Goal: Task Accomplishment & Management: Use online tool/utility

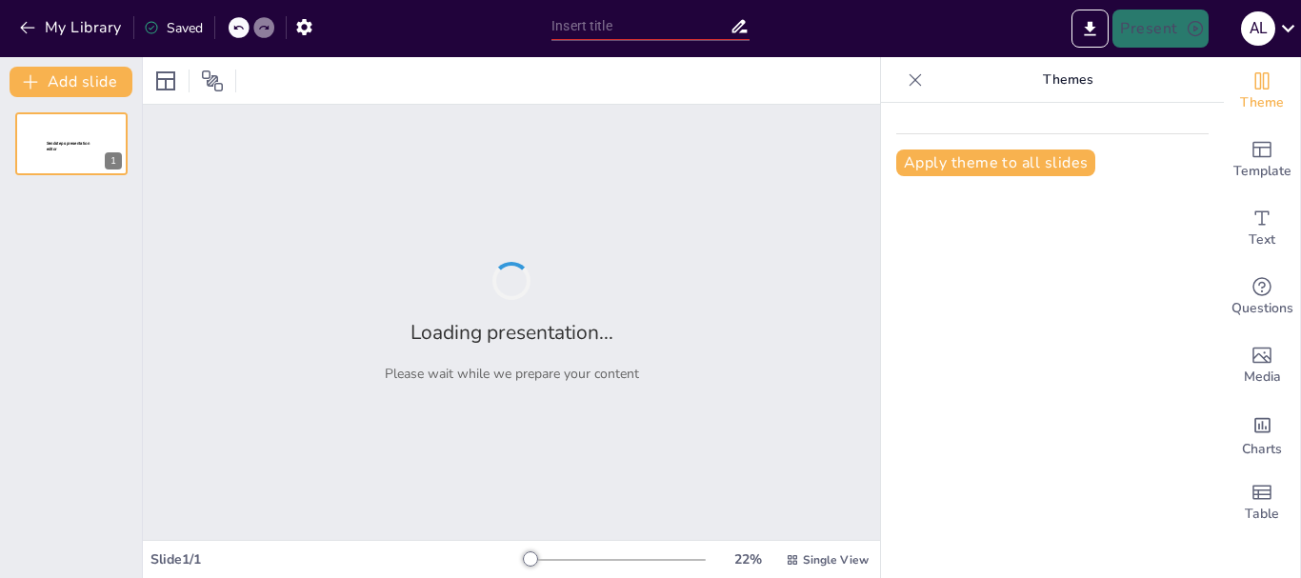
type input "Earth's Big Puzzle: Discovering Our Continents and Oceans!"
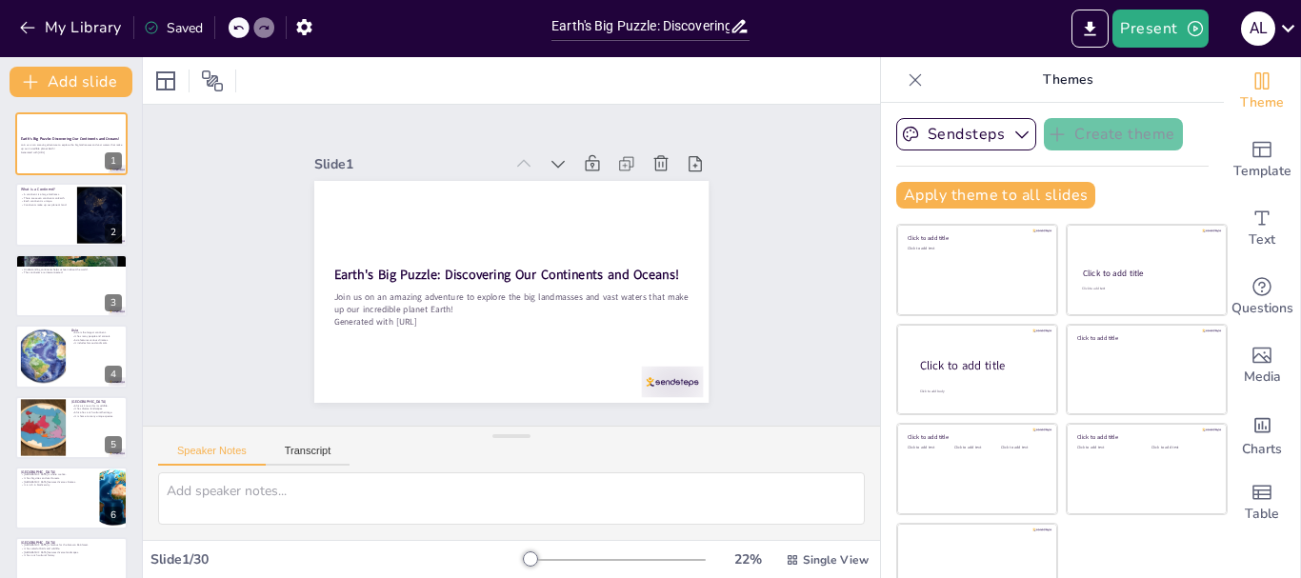
checkbox input "true"
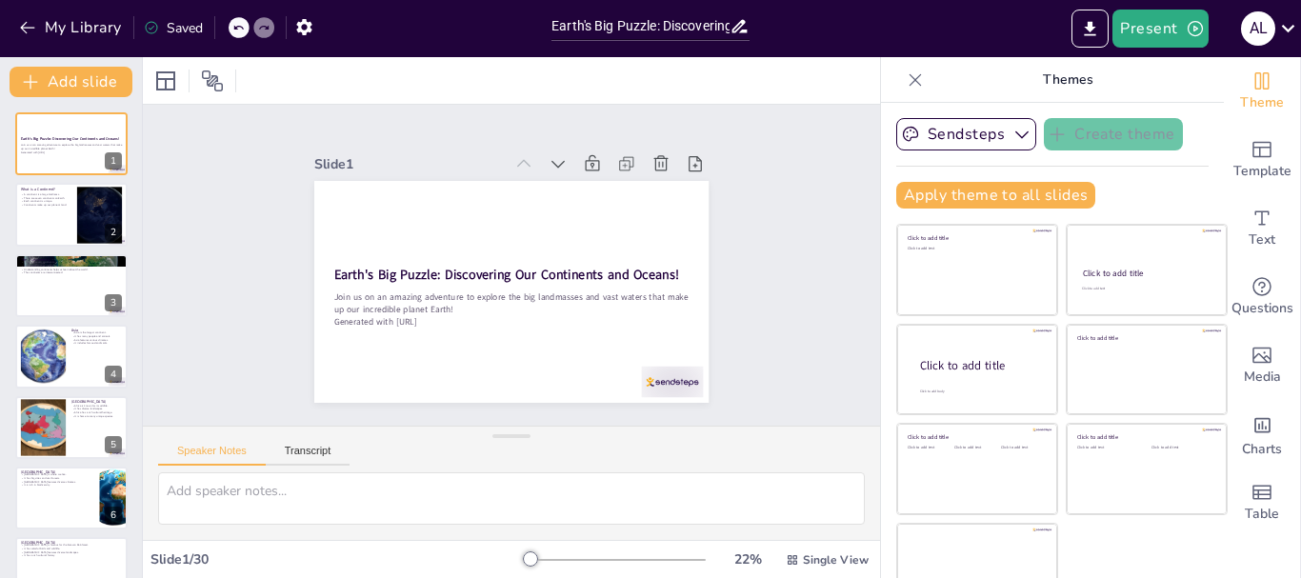
checkbox input "true"
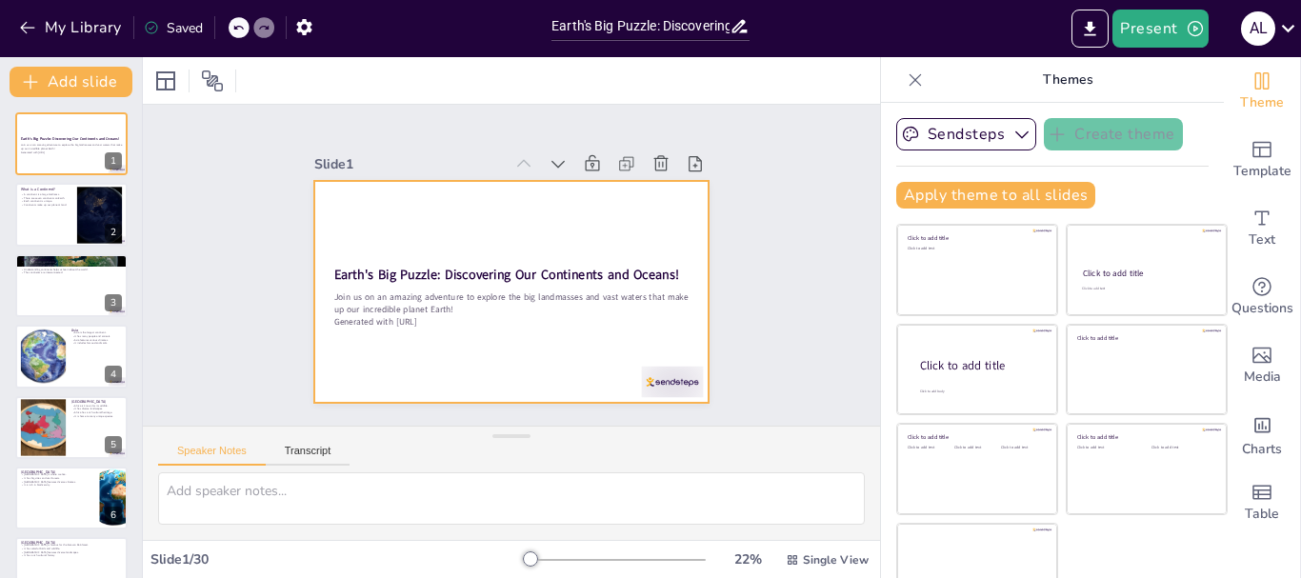
checkbox input "true"
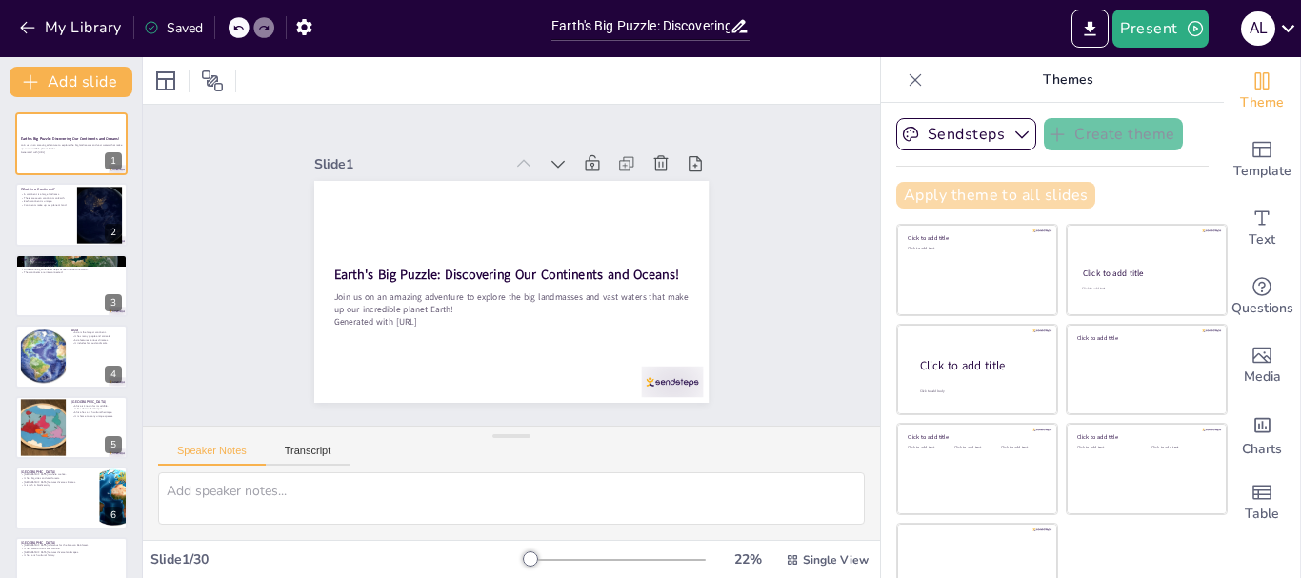
click at [970, 193] on button "Apply theme to all slides" at bounding box center [995, 195] width 199 height 27
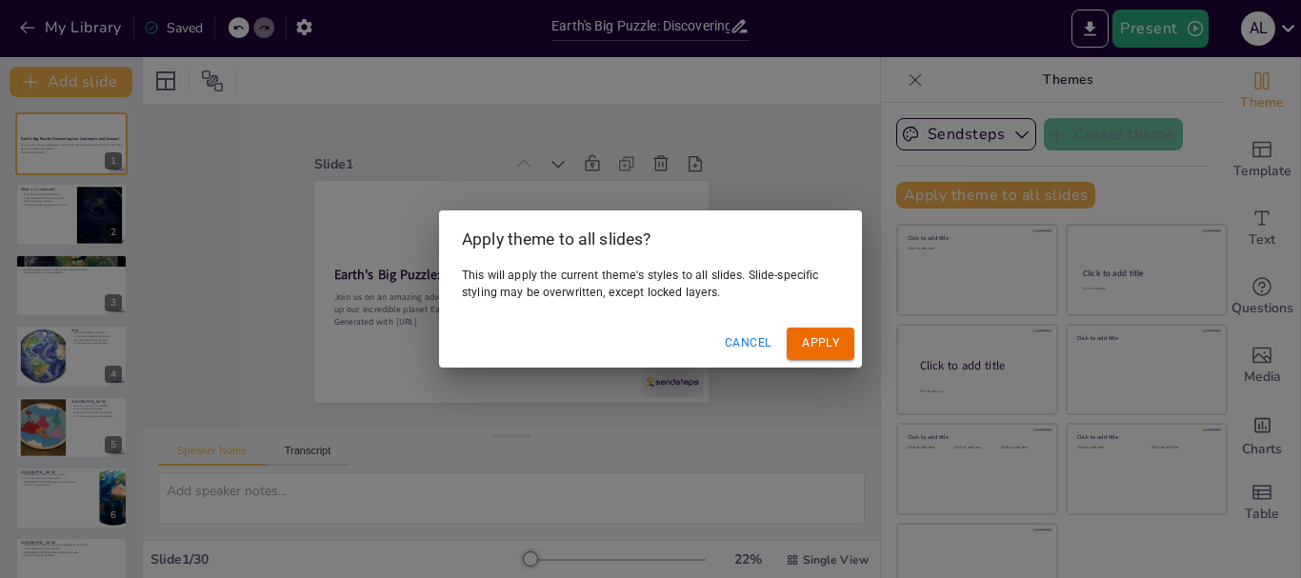
click at [816, 337] on button "Apply" at bounding box center [820, 343] width 68 height 31
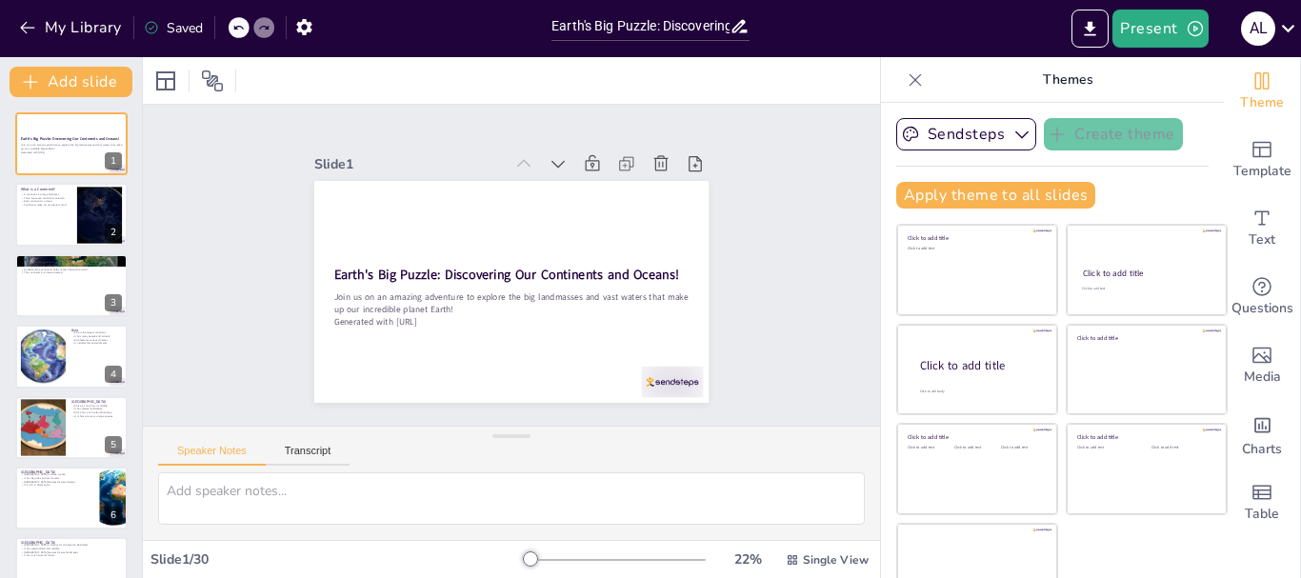
checkbox input "true"
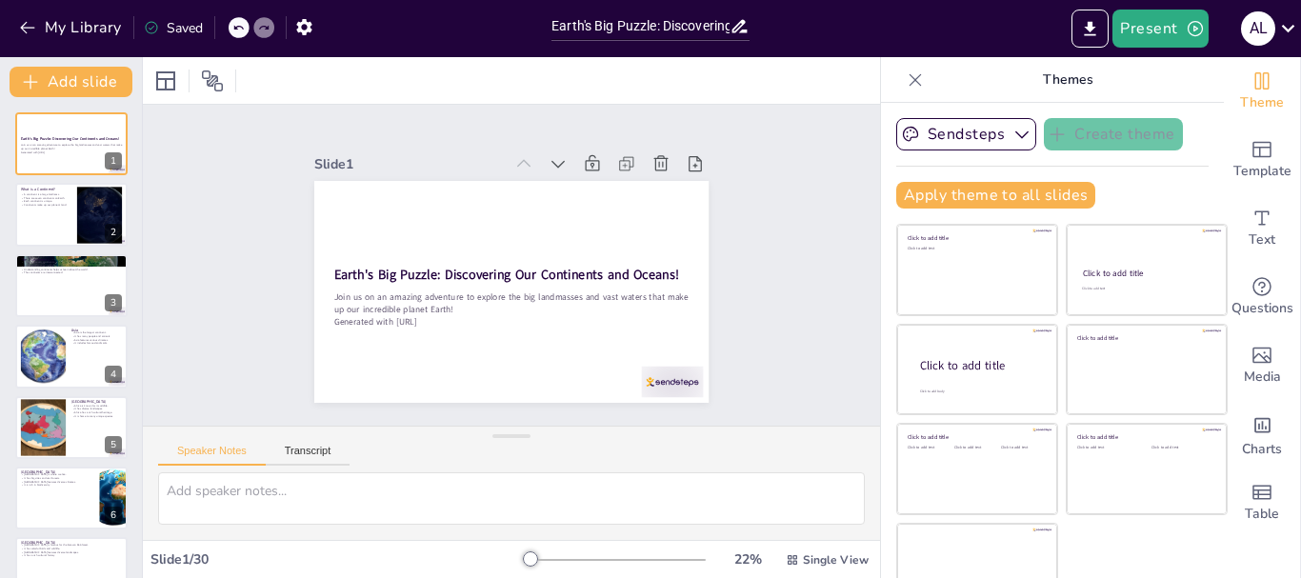
checkbox input "true"
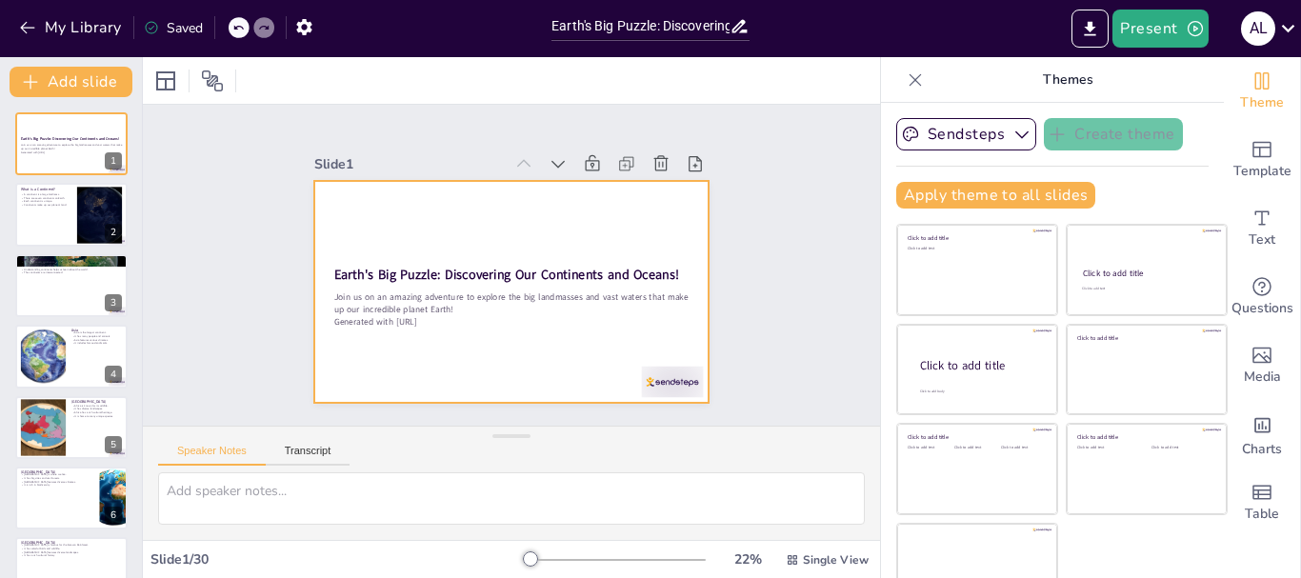
checkbox input "true"
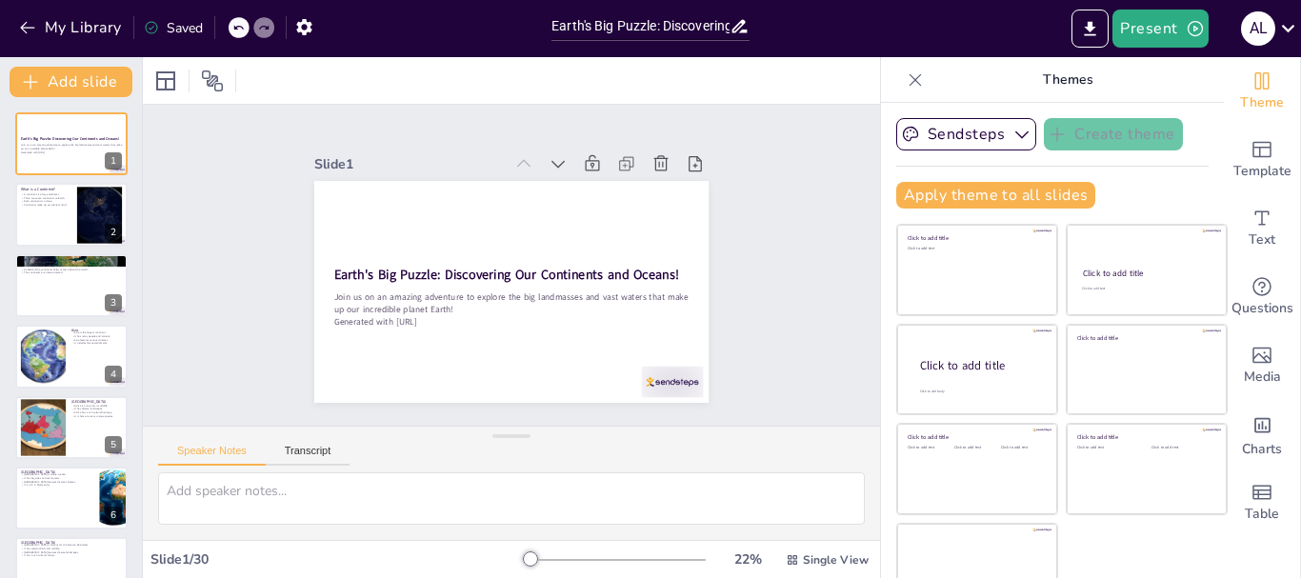
checkbox input "true"
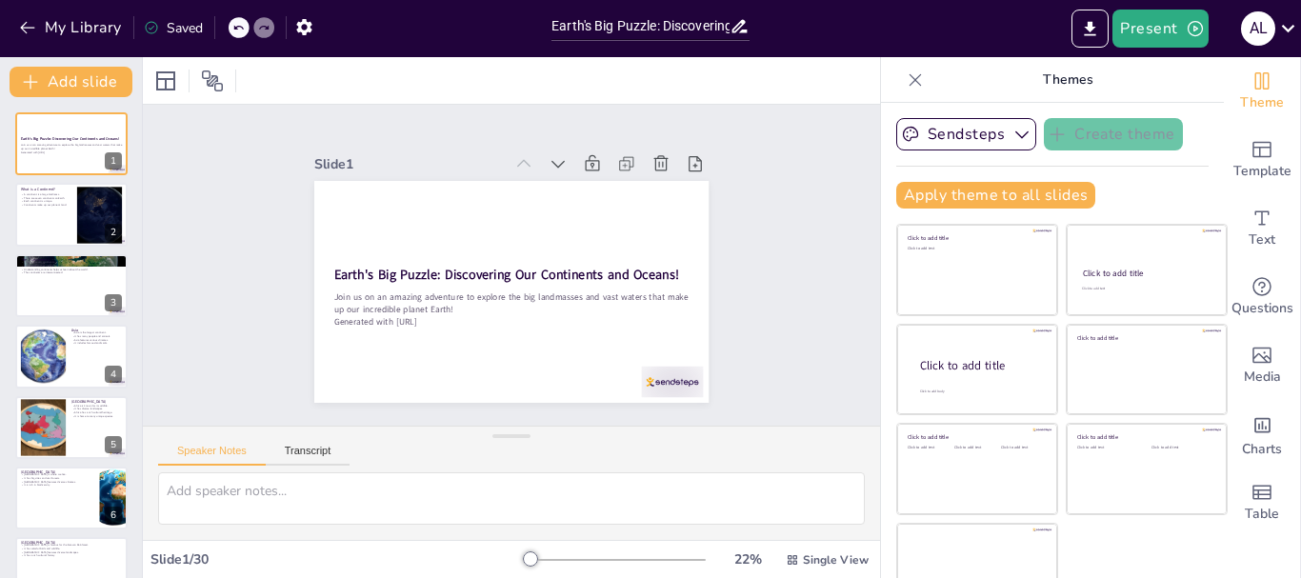
checkbox input "true"
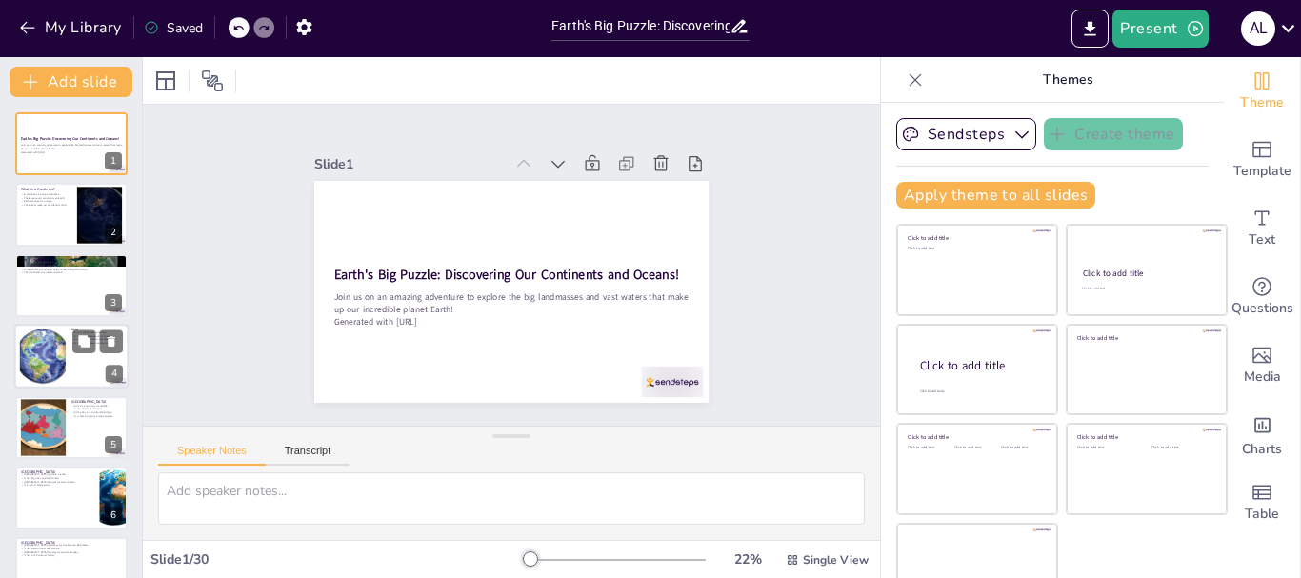
checkbox input "true"
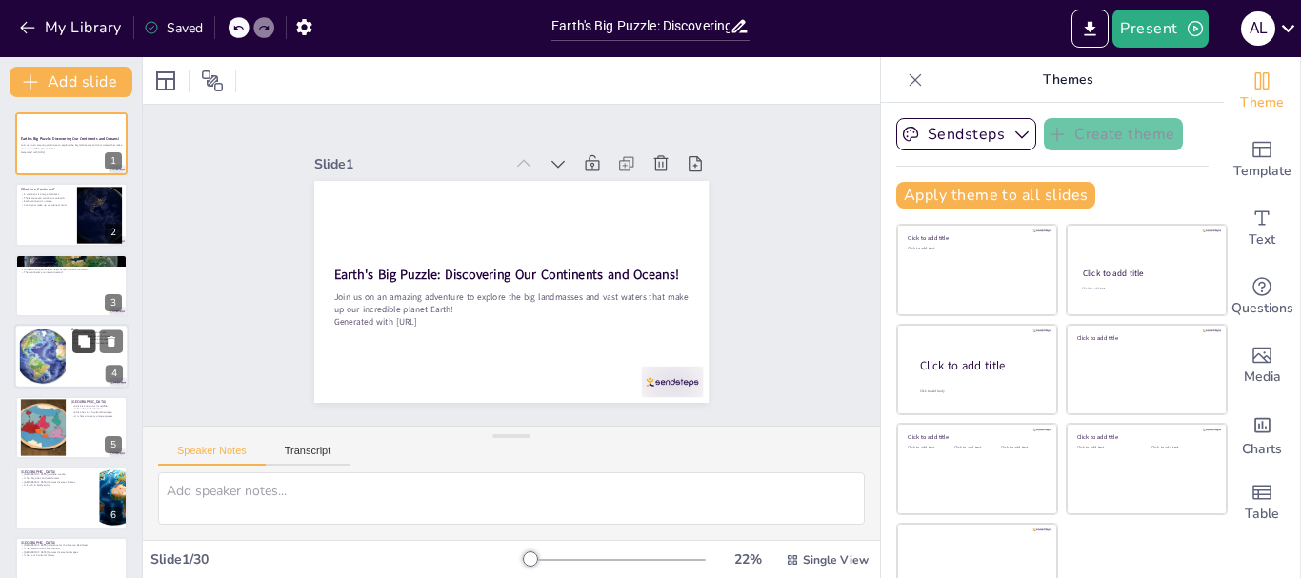
checkbox input "true"
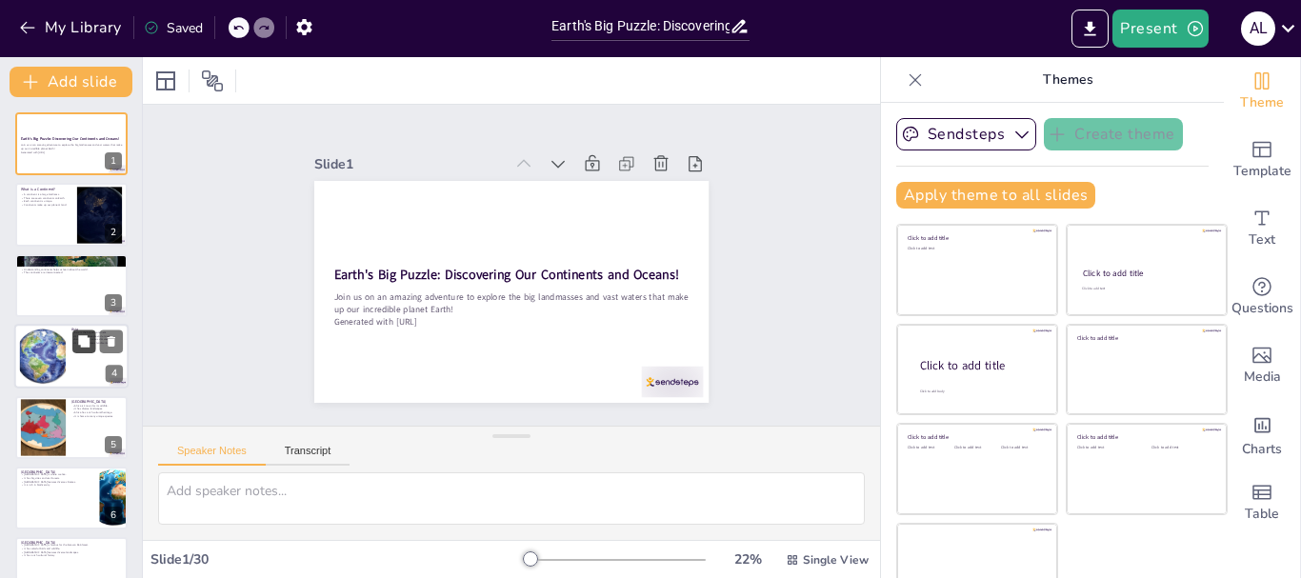
checkbox input "true"
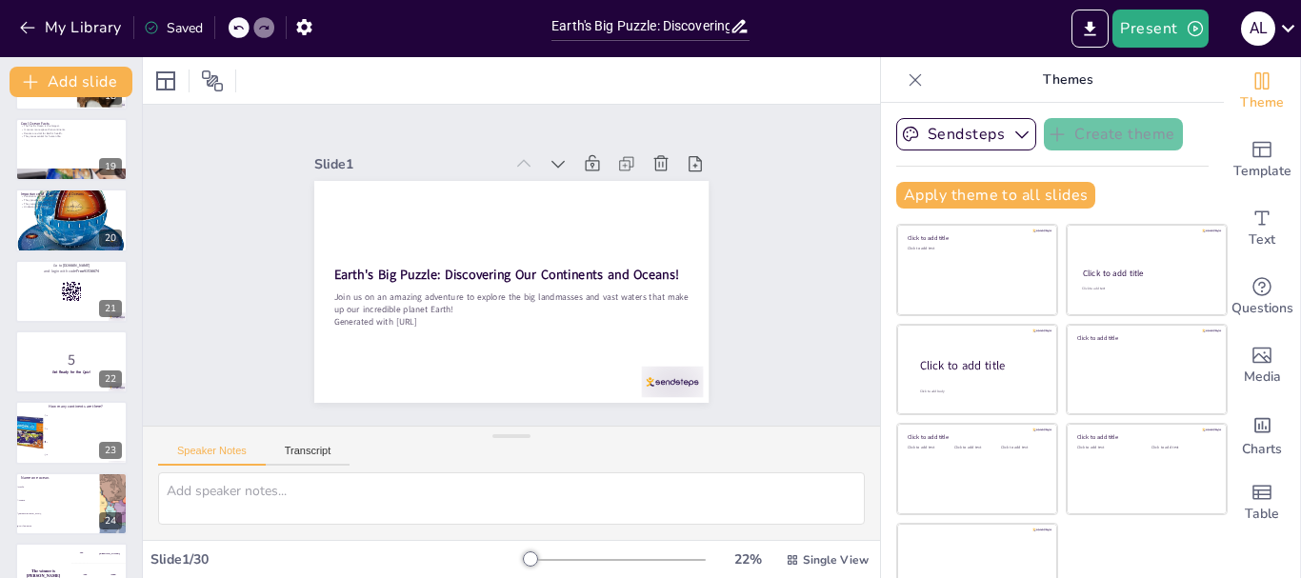
scroll to position [1666, 0]
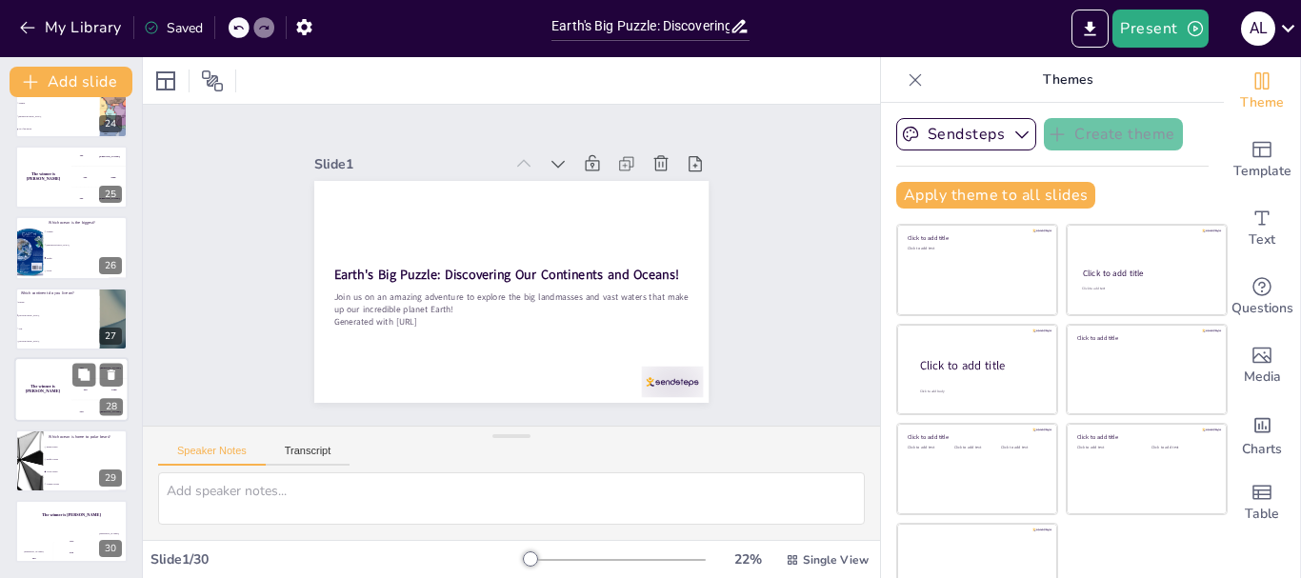
checkbox input "true"
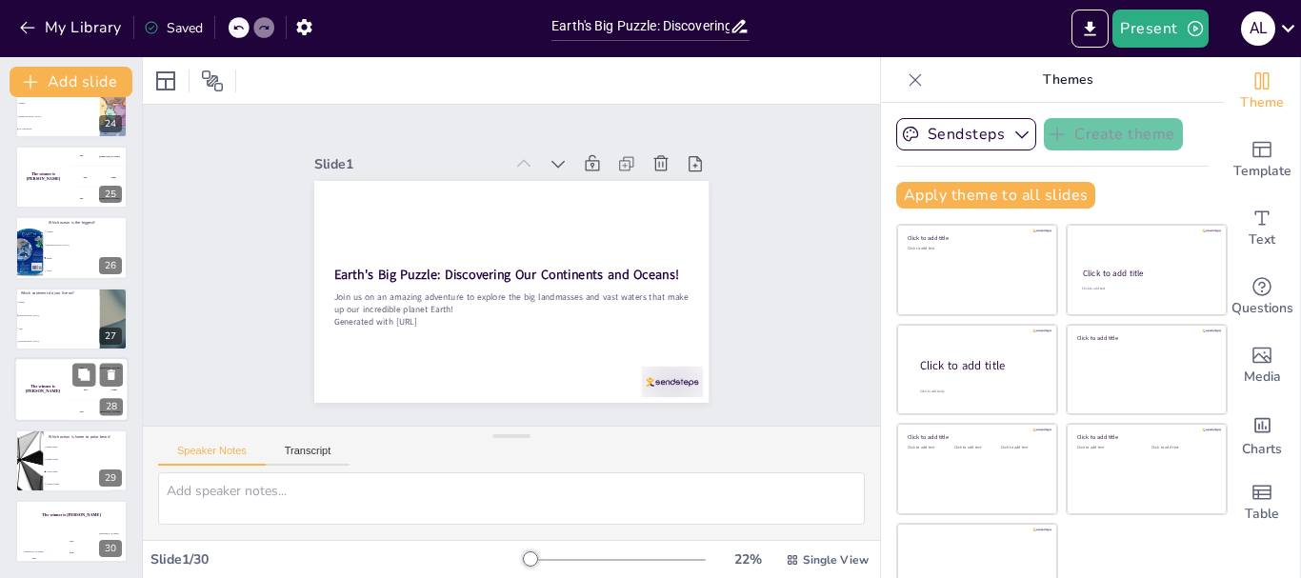
checkbox input "true"
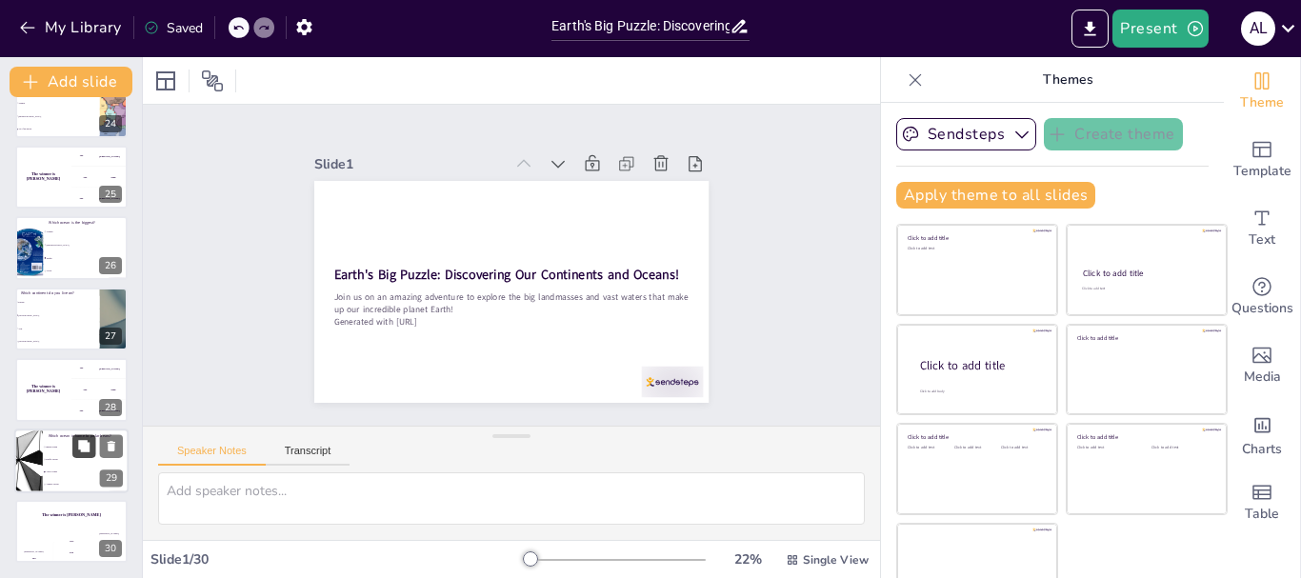
checkbox input "true"
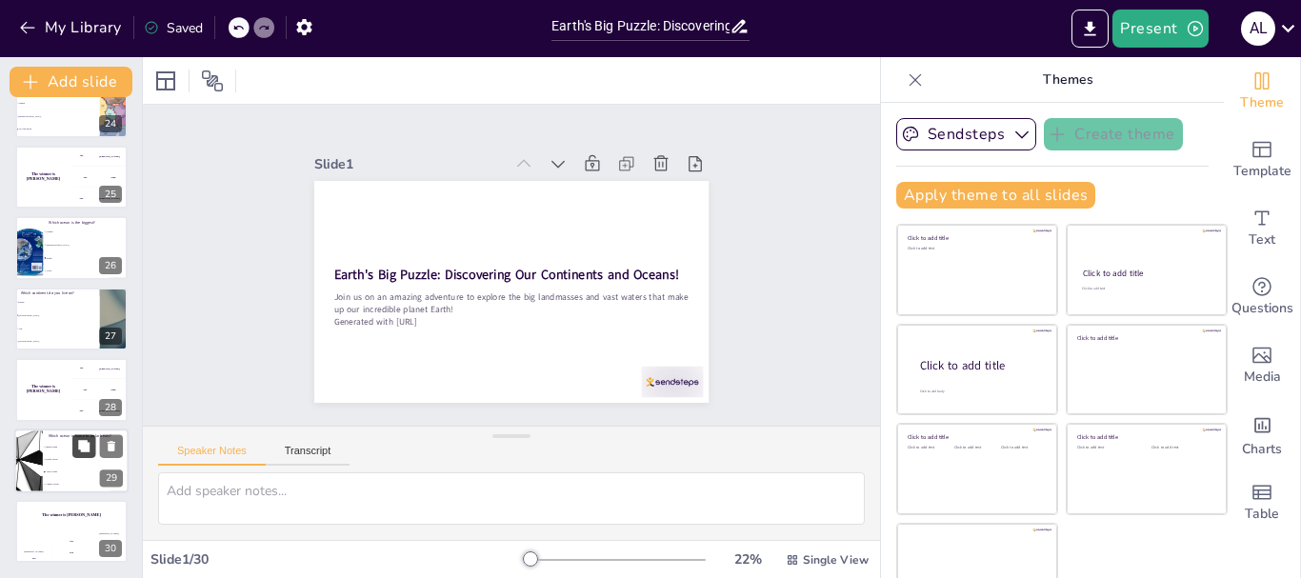
checkbox input "true"
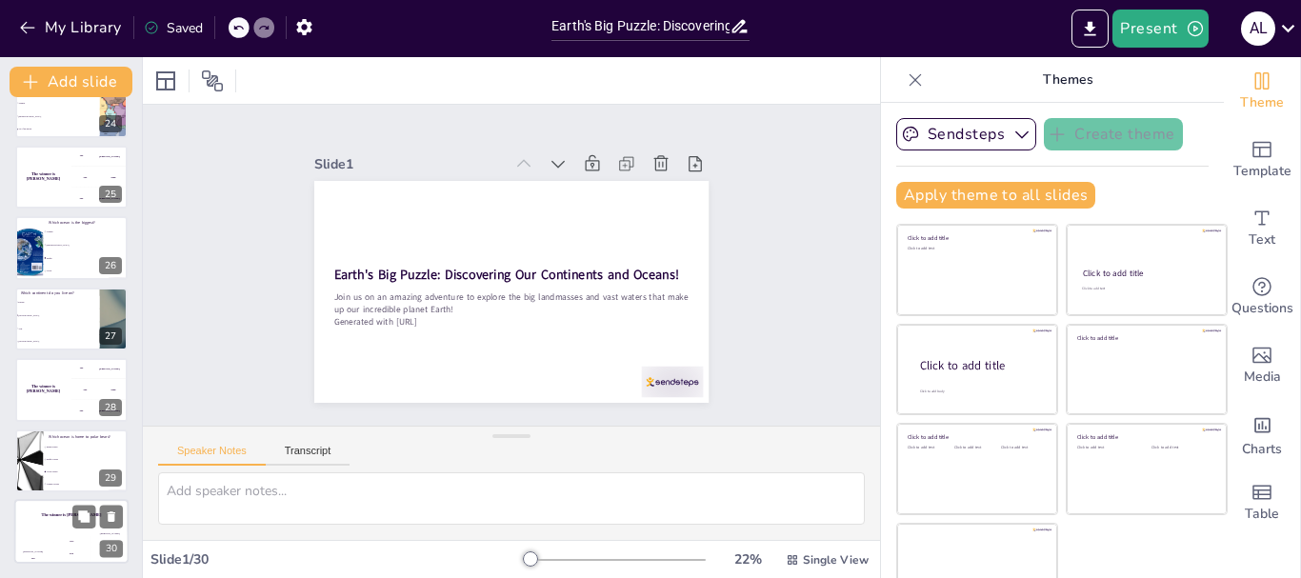
checkbox input "true"
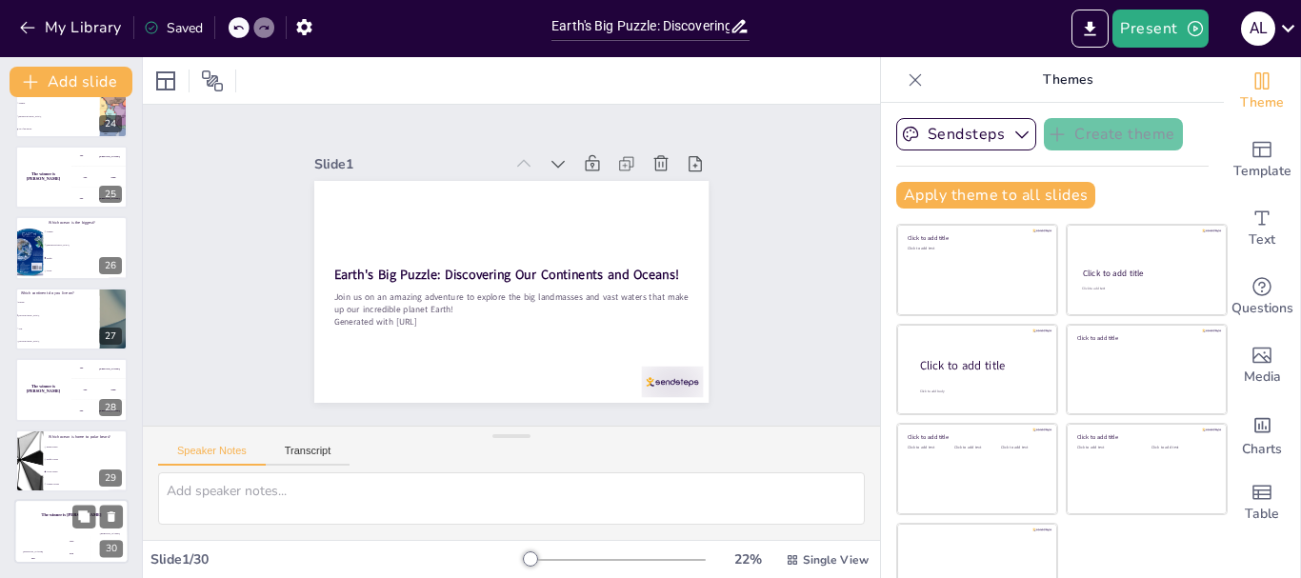
checkbox input "true"
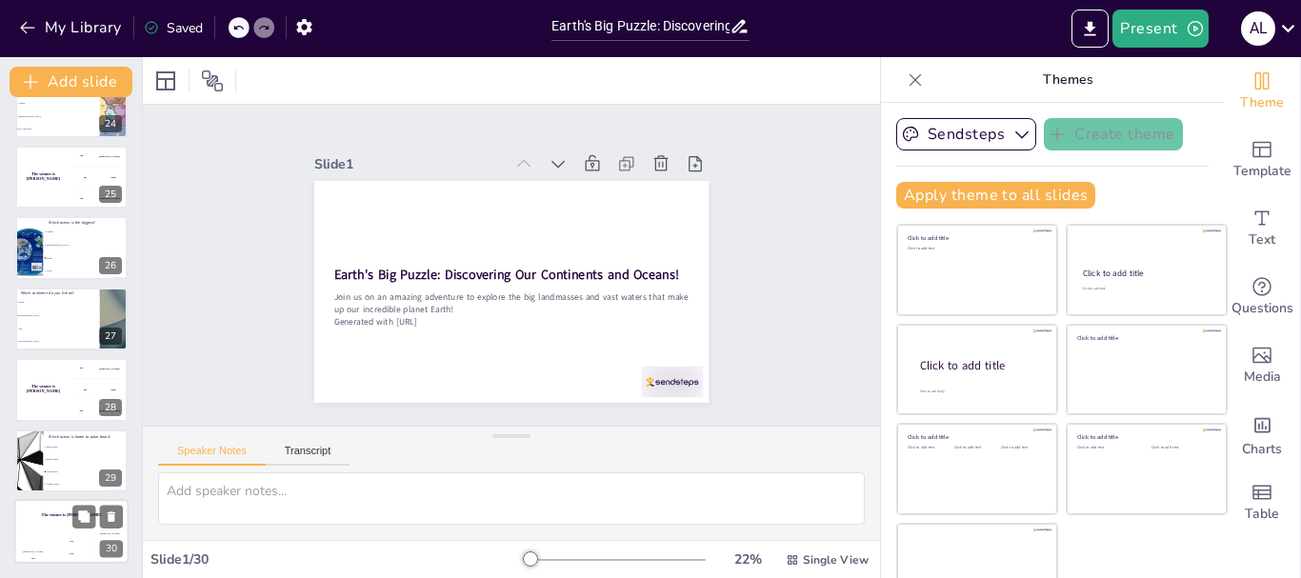
checkbox input "true"
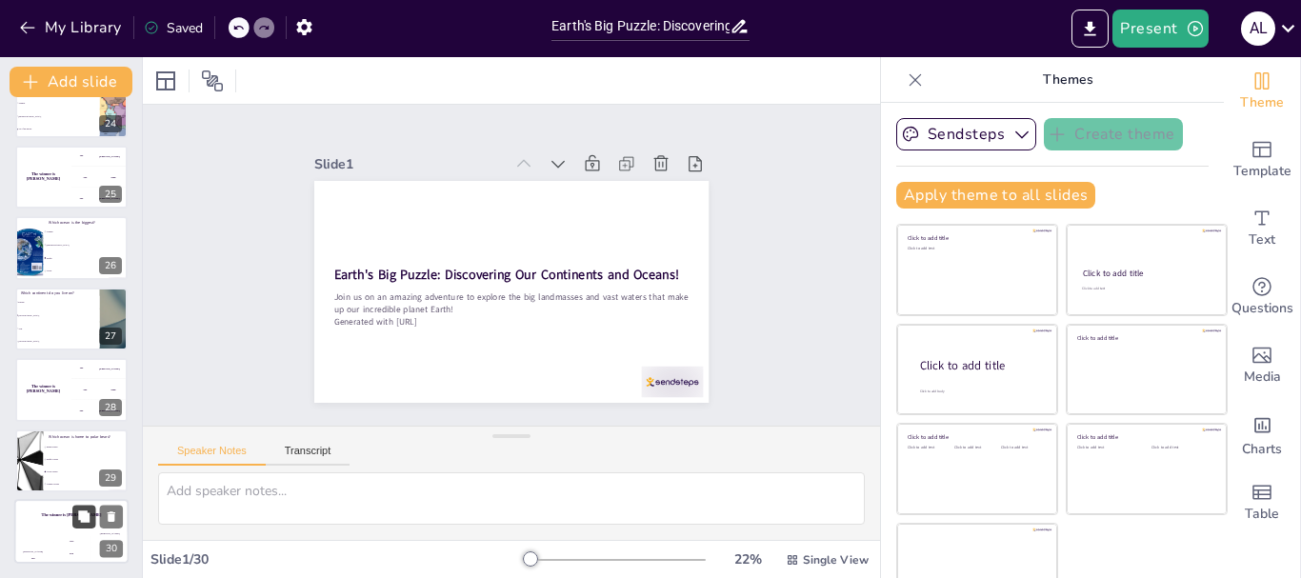
checkbox input "true"
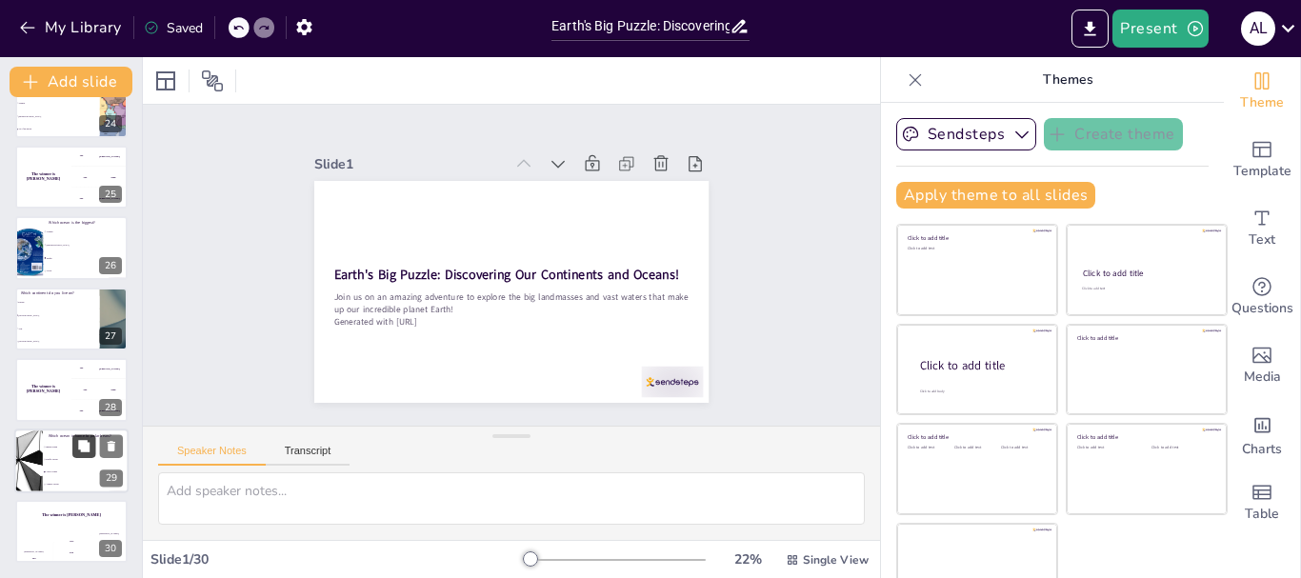
checkbox input "true"
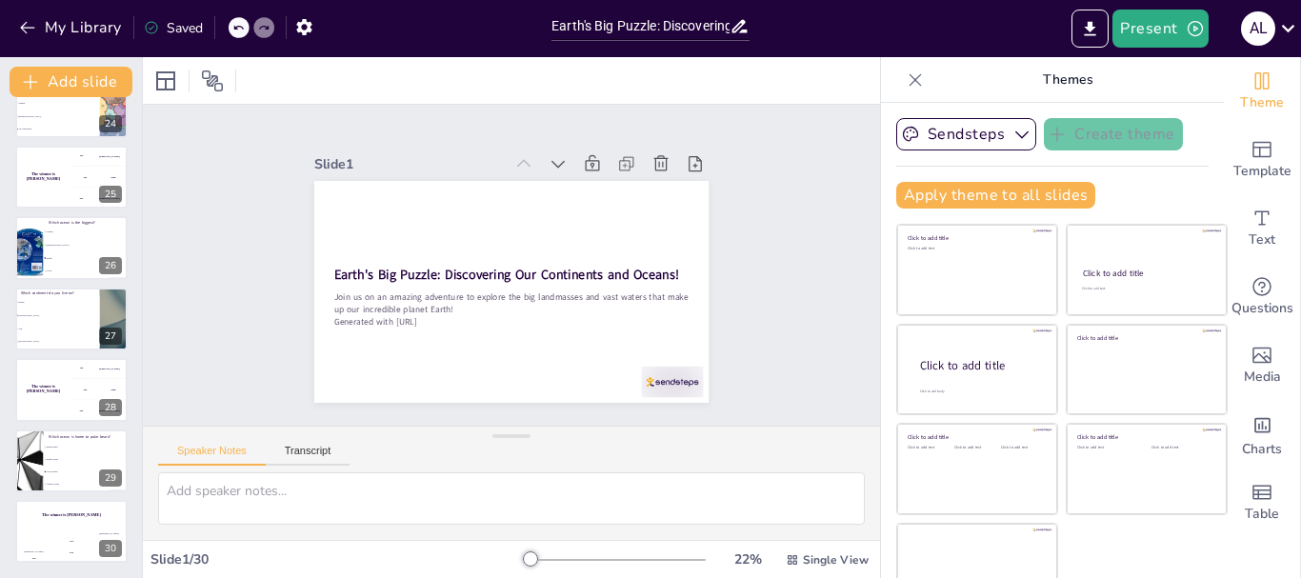
checkbox input "true"
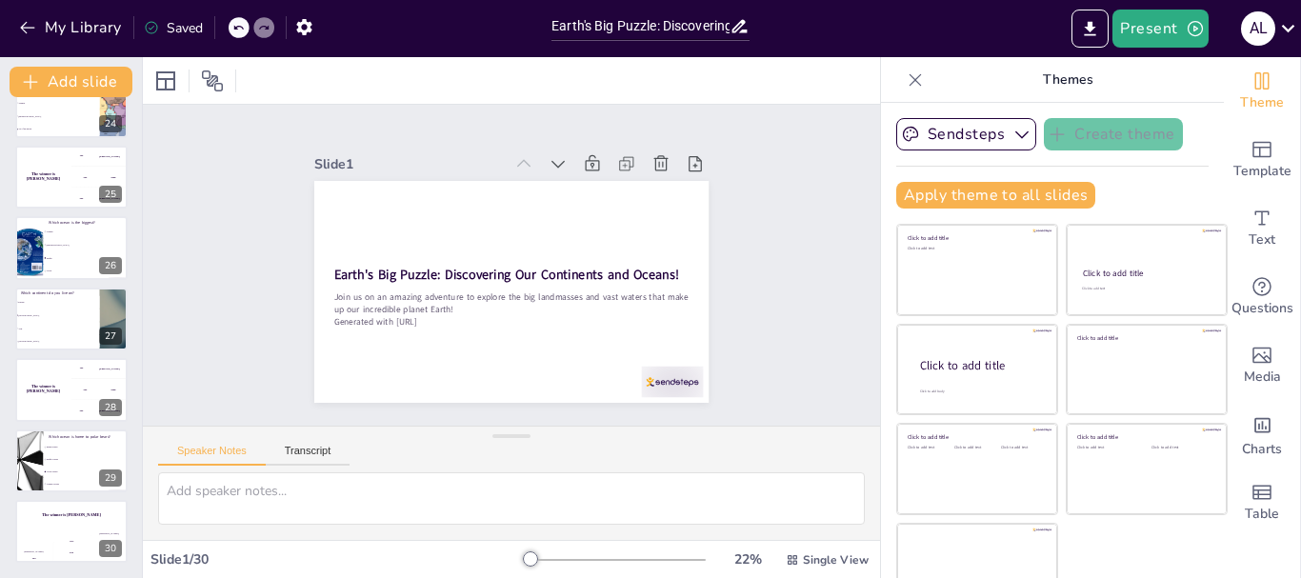
checkbox input "true"
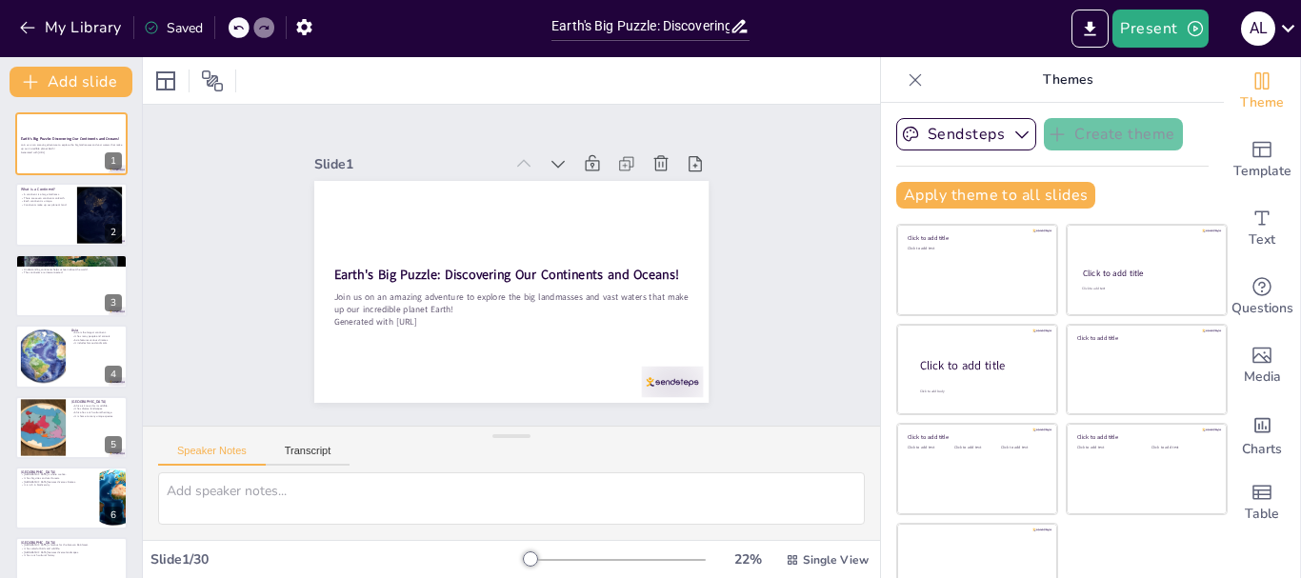
scroll to position [317, 0]
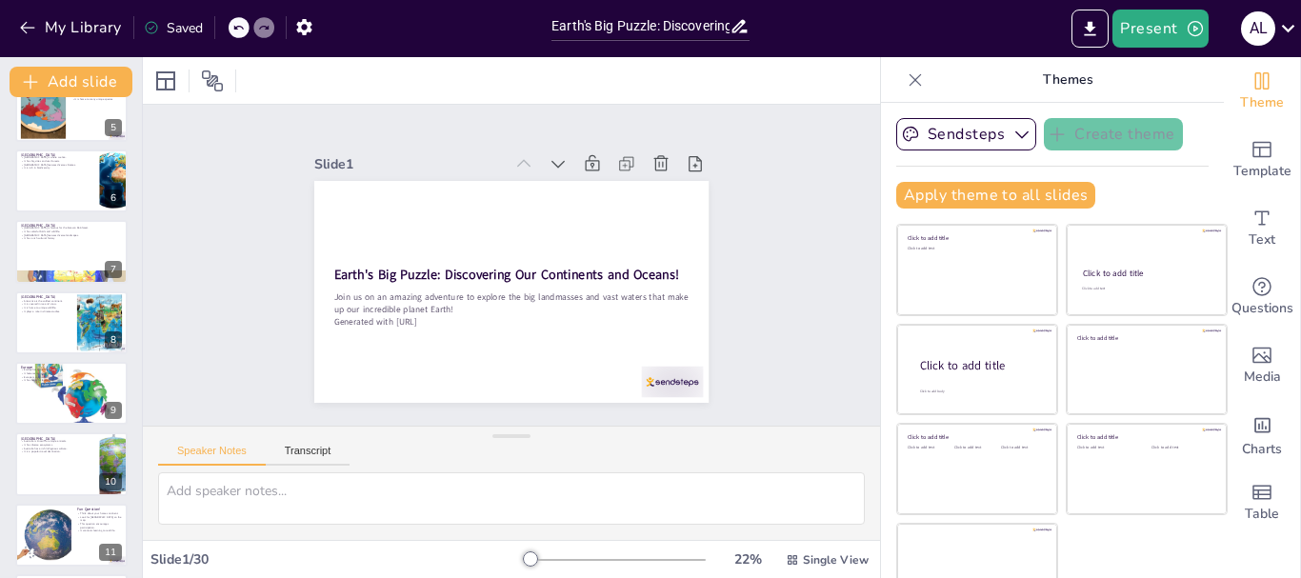
checkbox input "true"
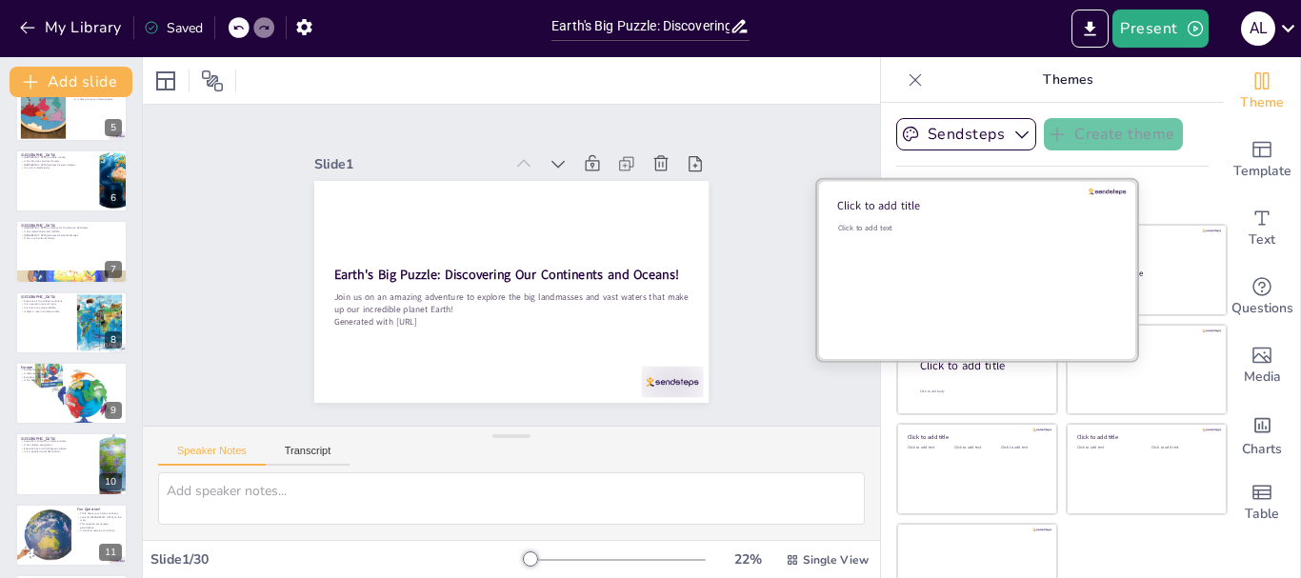
checkbox input "true"
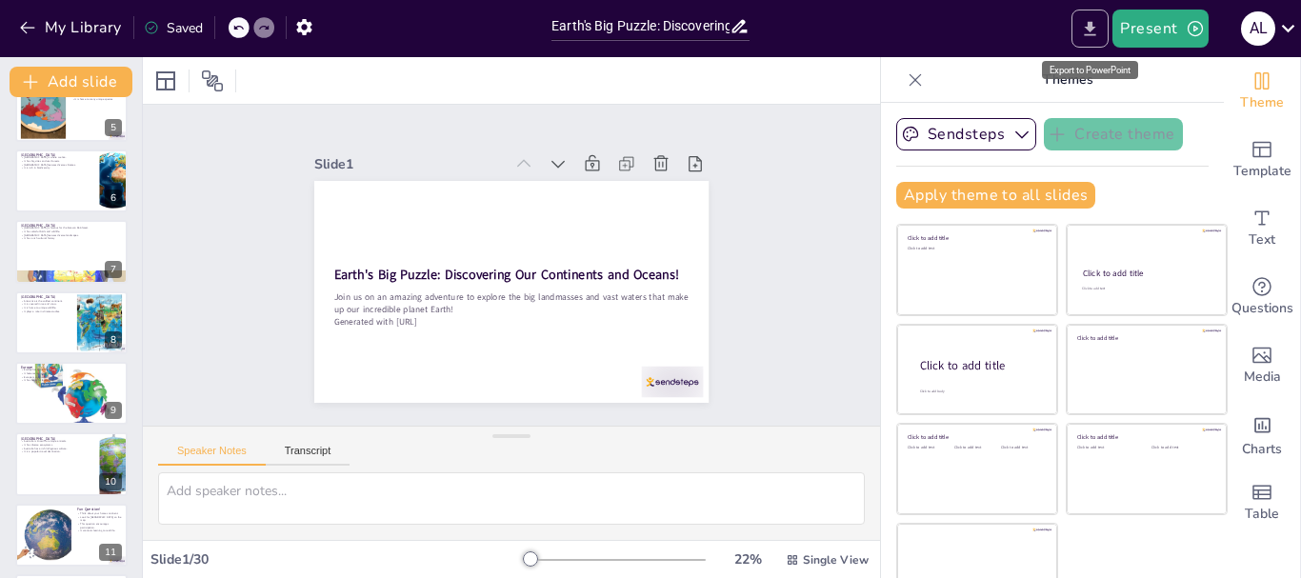
click at [1089, 22] on icon "Export to PowerPoint" at bounding box center [1090, 29] width 20 height 20
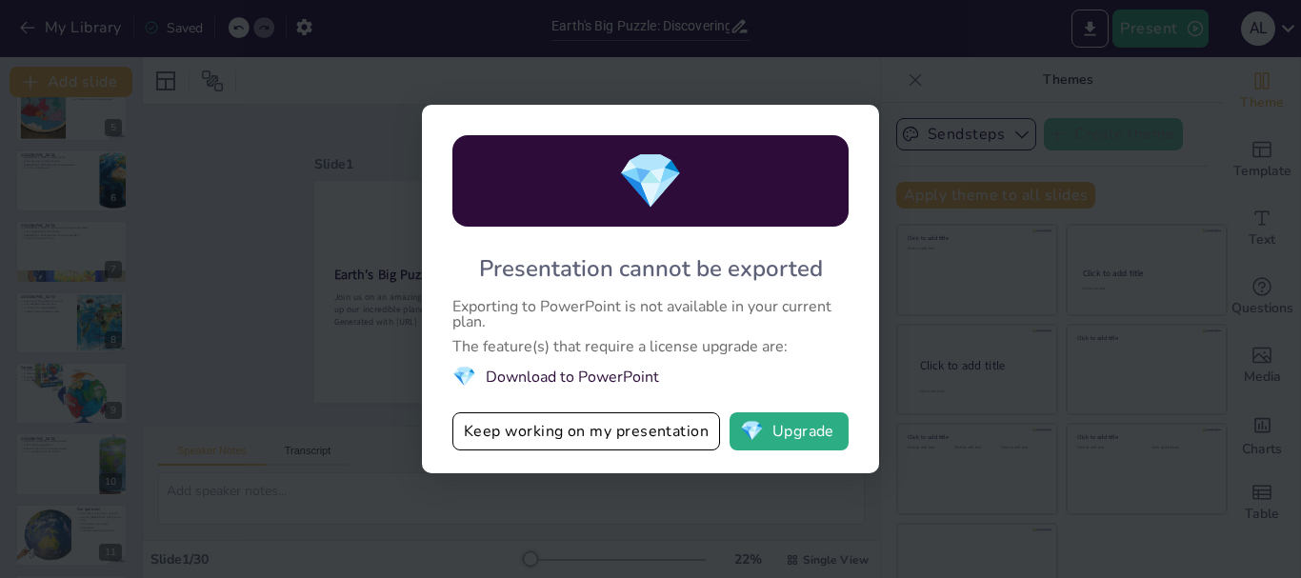
click at [768, 70] on div "💎 Presentation cannot be exported Exporting to PowerPoint is not available in y…" at bounding box center [650, 289] width 1301 height 578
click at [927, 68] on div "💎 Presentation cannot be exported Exporting to PowerPoint is not available in y…" at bounding box center [650, 289] width 1301 height 578
click at [551, 432] on button "Keep working on my presentation" at bounding box center [586, 431] width 268 height 38
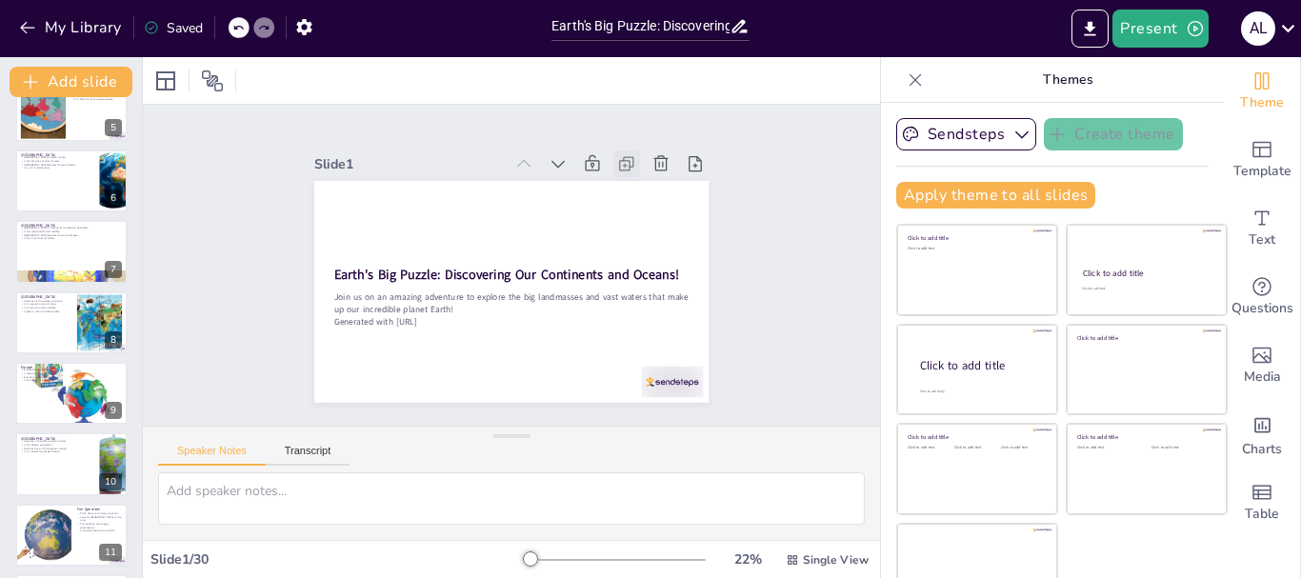
checkbox input "true"
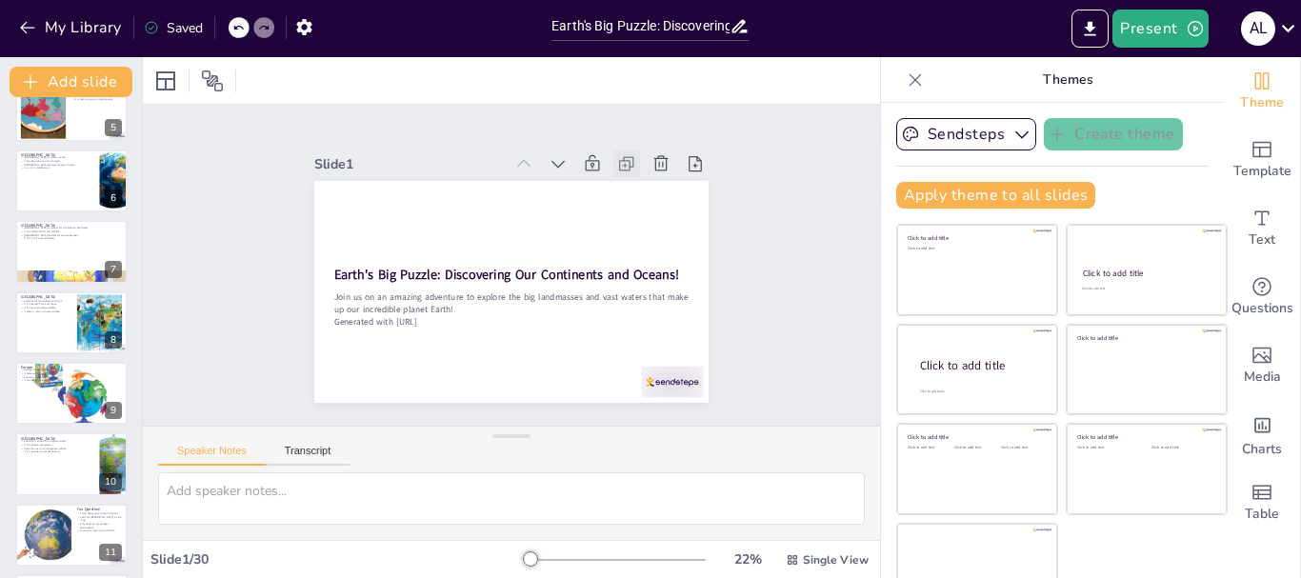
checkbox input "true"
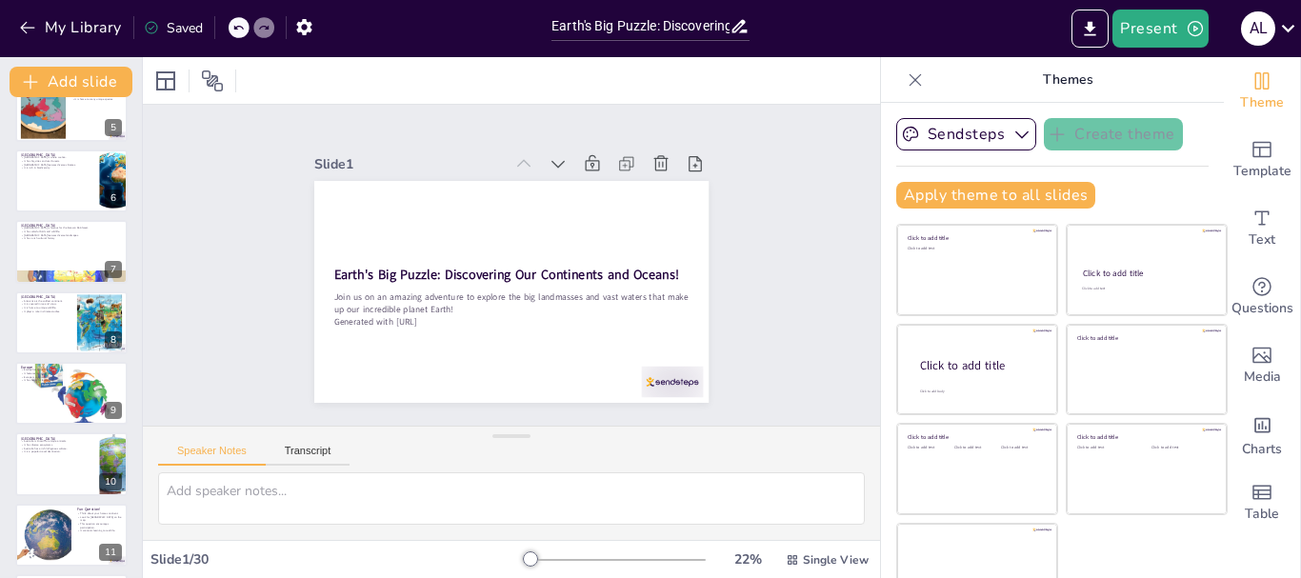
checkbox input "true"
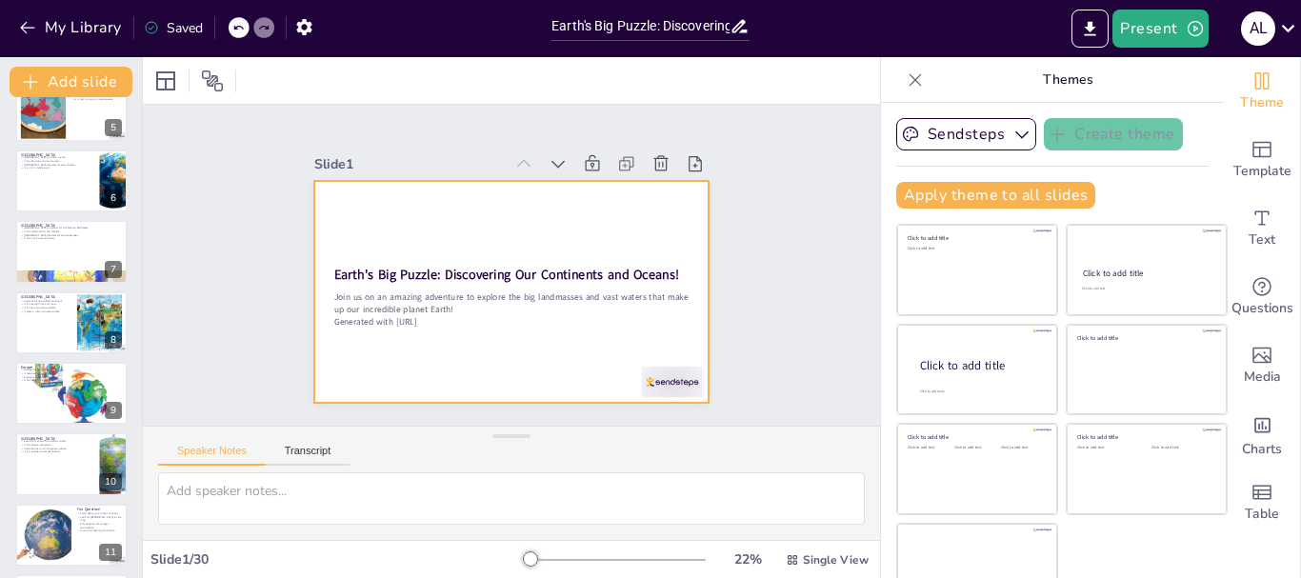
checkbox input "true"
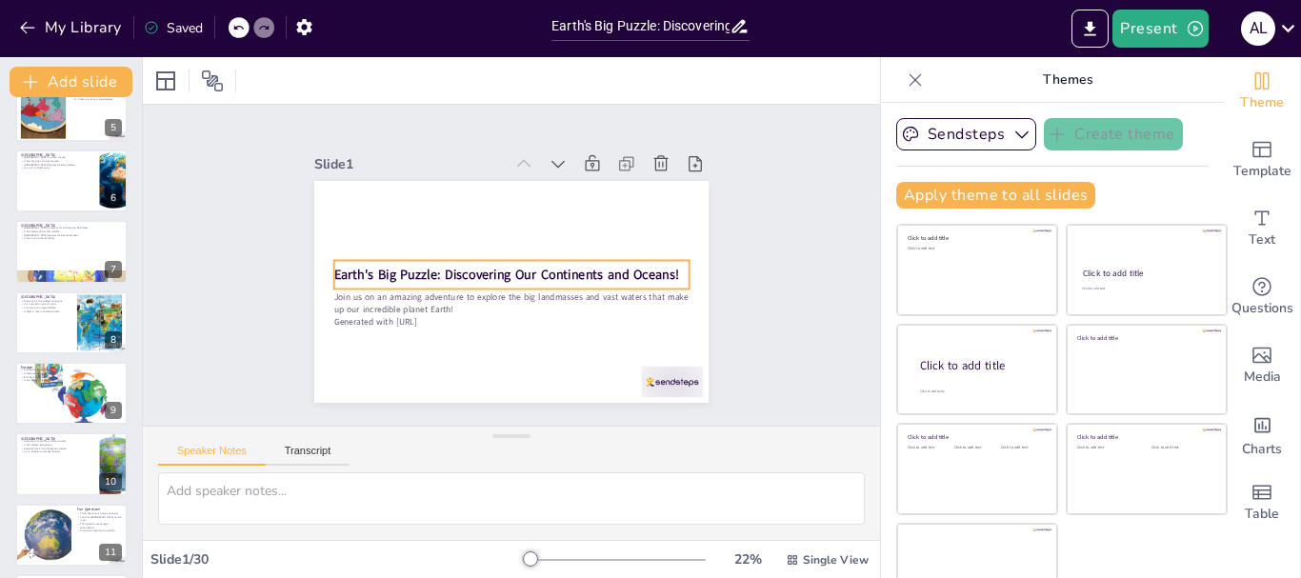
checkbox input "true"
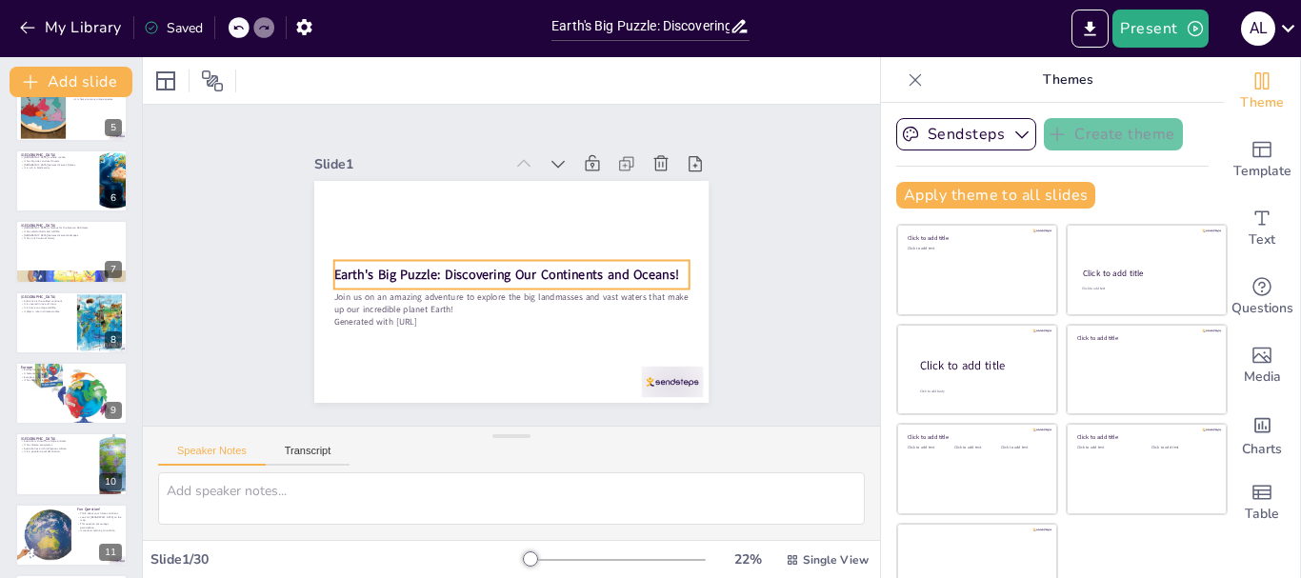
checkbox input "true"
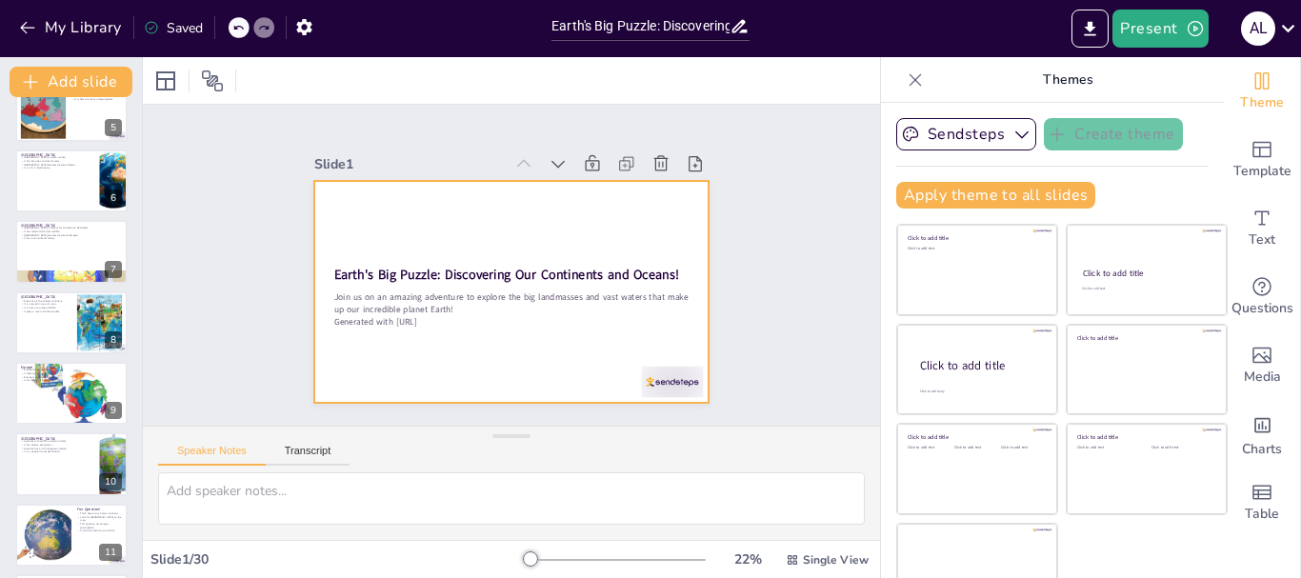
checkbox input "true"
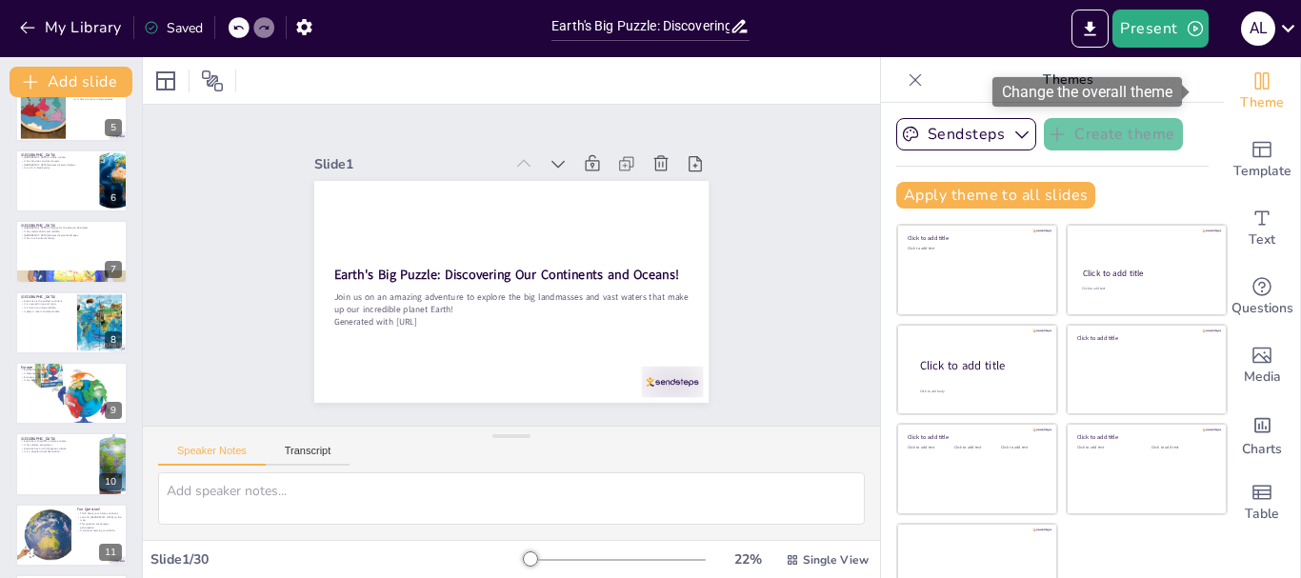
click at [1250, 89] on icon "Change the overall theme" at bounding box center [1261, 80] width 23 height 23
checkbox input "true"
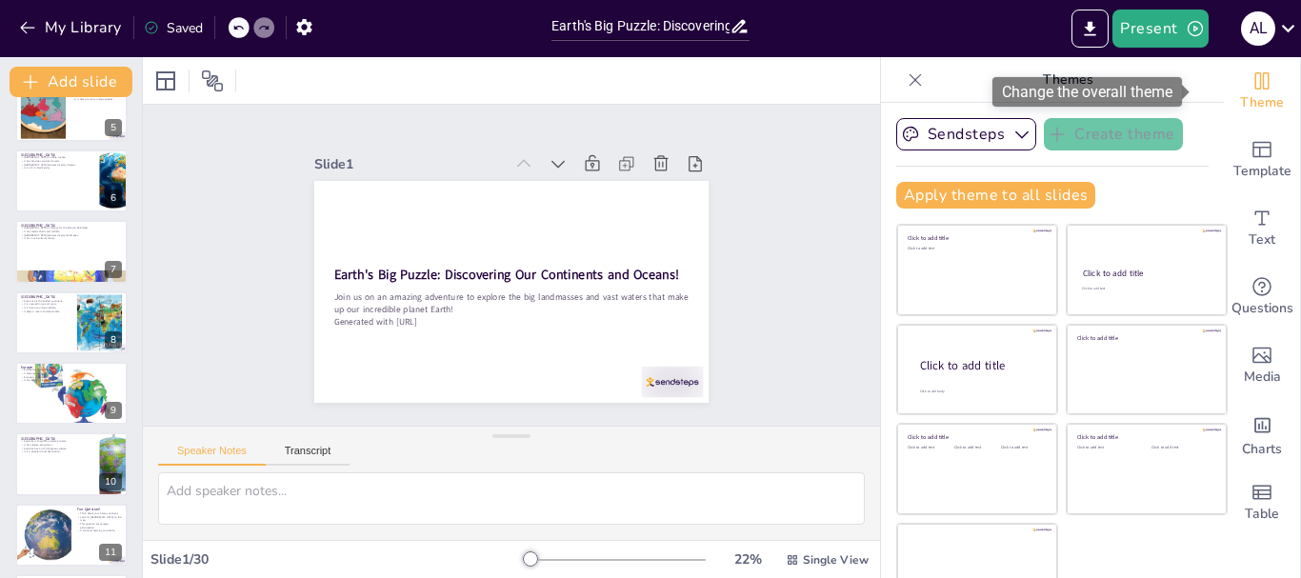
checkbox input "true"
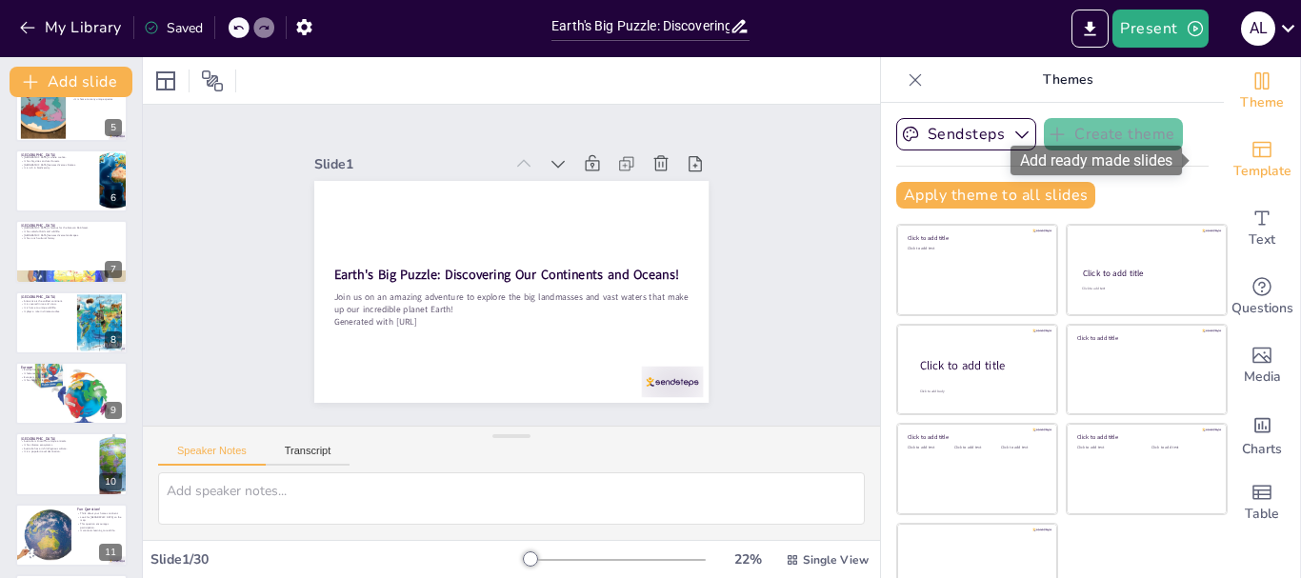
click at [1252, 157] on icon "Add ready made slides" at bounding box center [1261, 150] width 19 height 16
checkbox input "true"
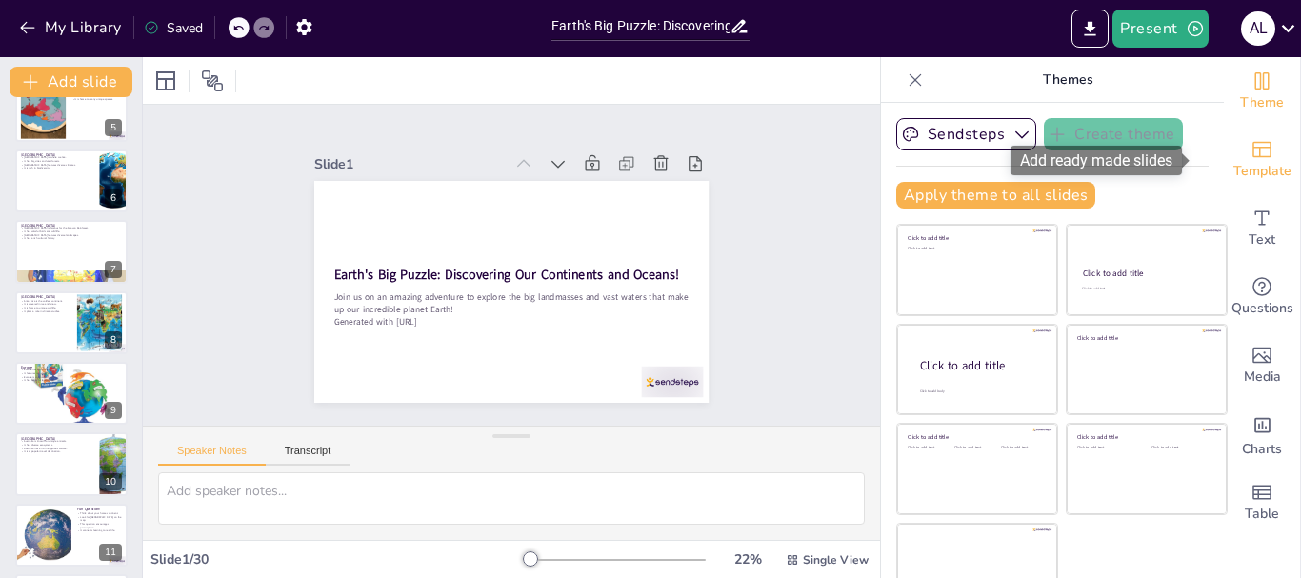
checkbox input "true"
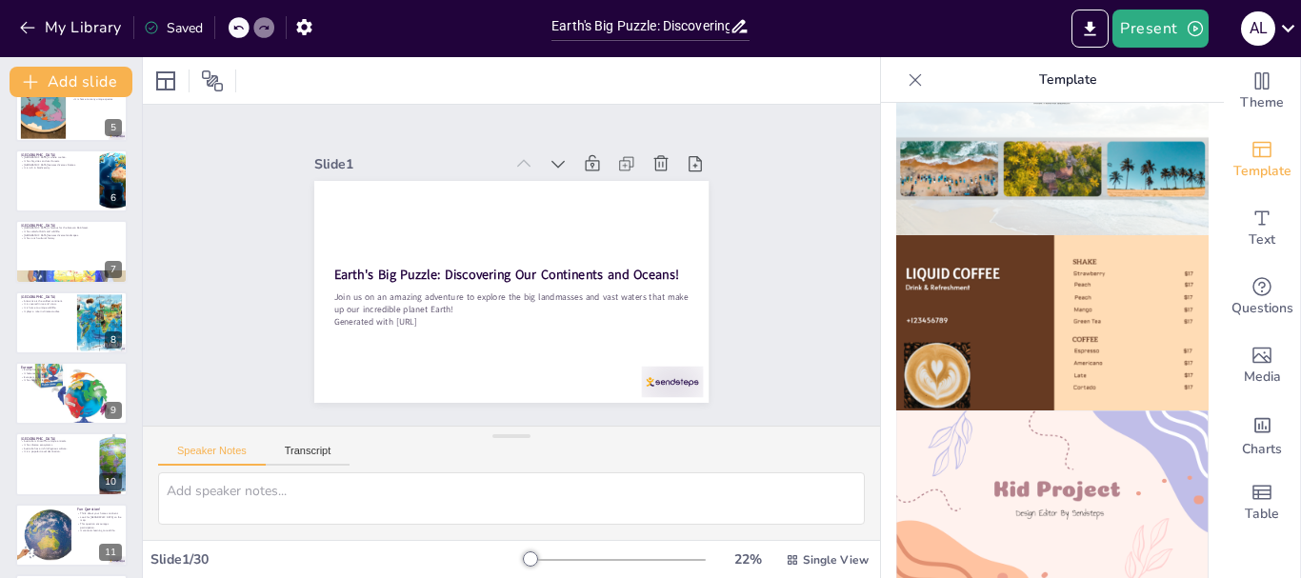
scroll to position [1269, 0]
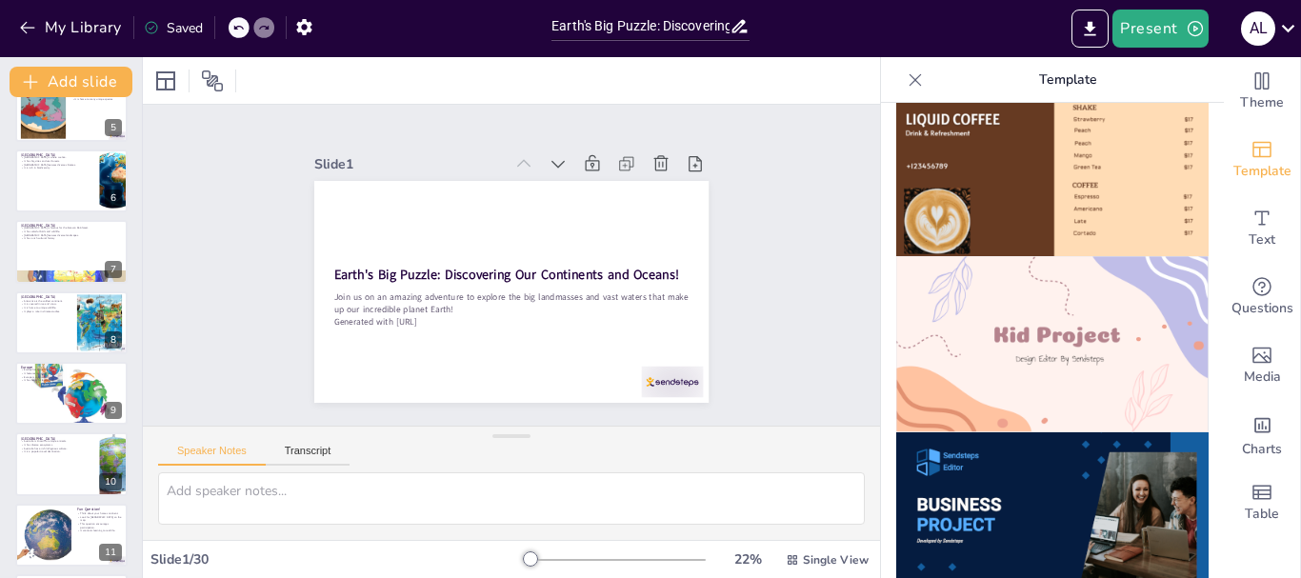
click at [1145, 256] on img at bounding box center [1052, 344] width 312 height 176
checkbox input "true"
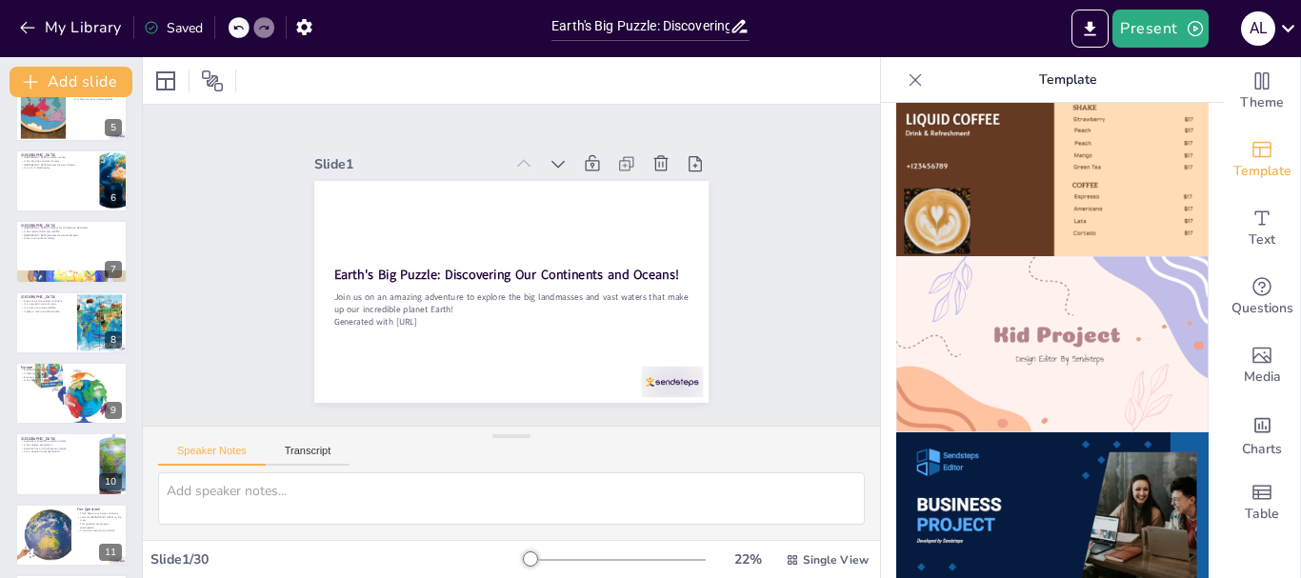
checkbox input "true"
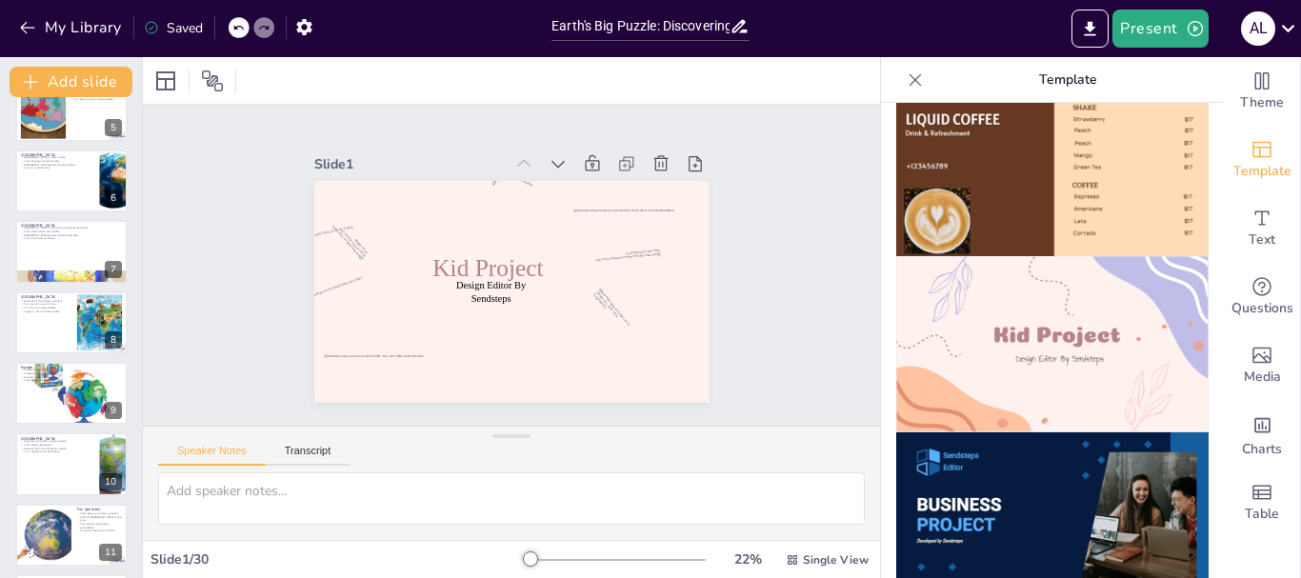
checkbox input "true"
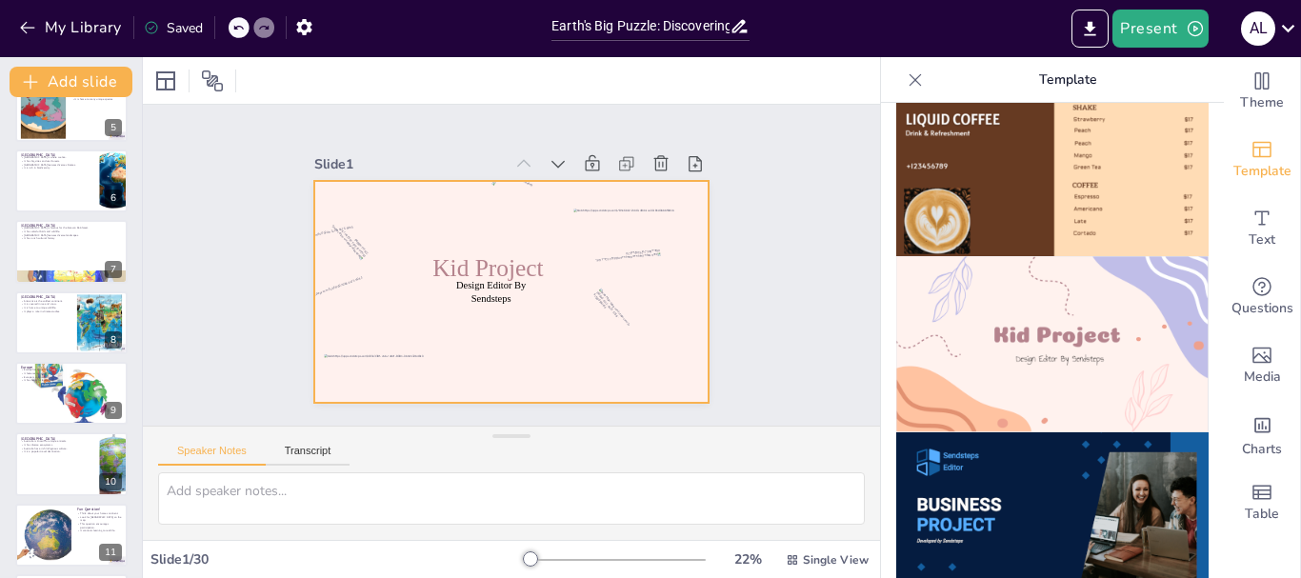
checkbox input "true"
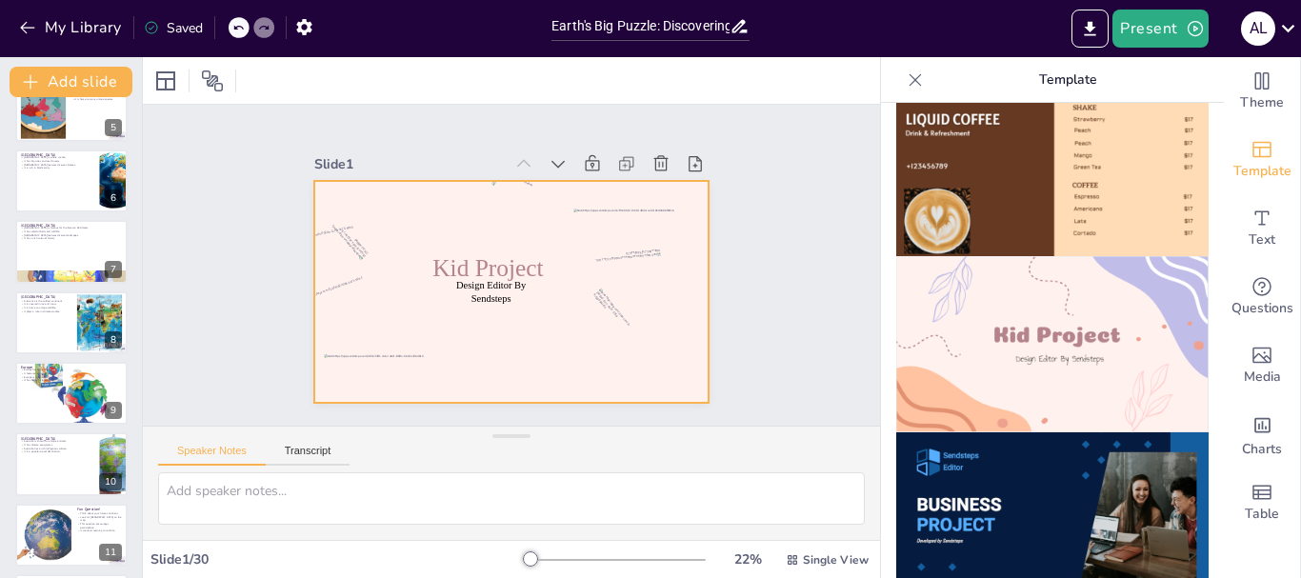
checkbox input "true"
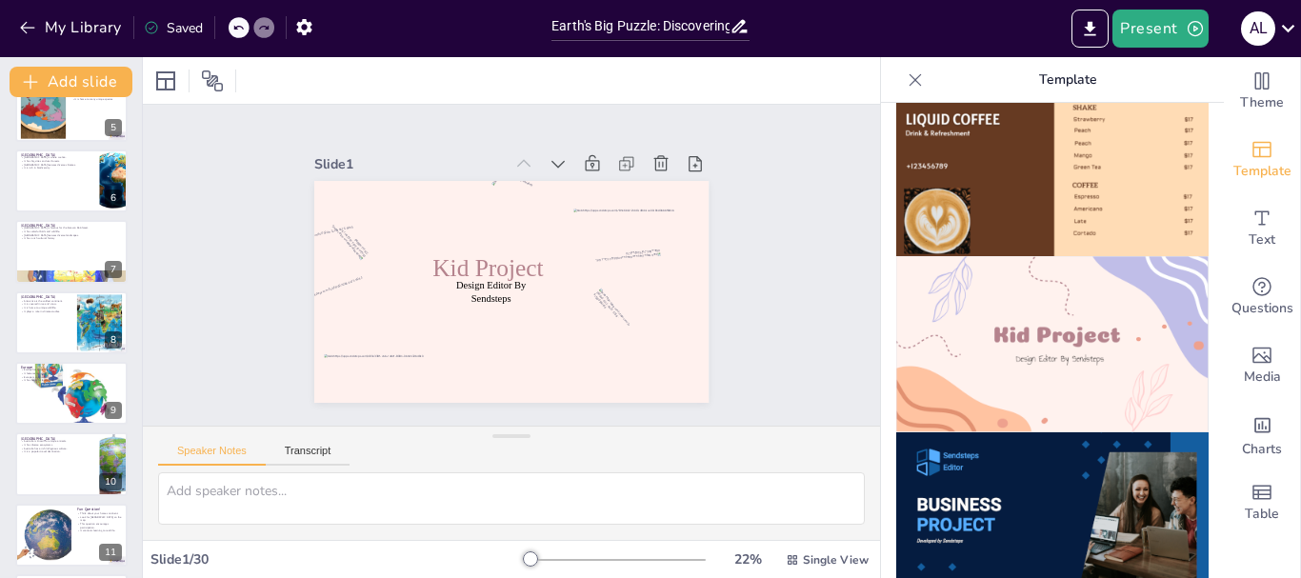
checkbox input "true"
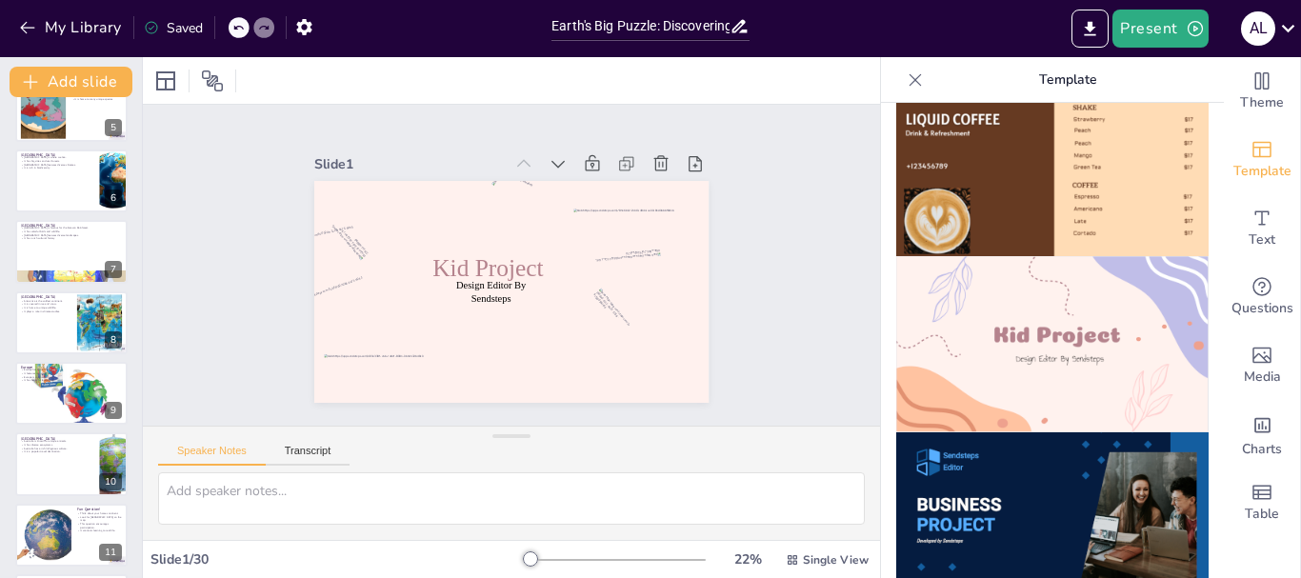
checkbox input "true"
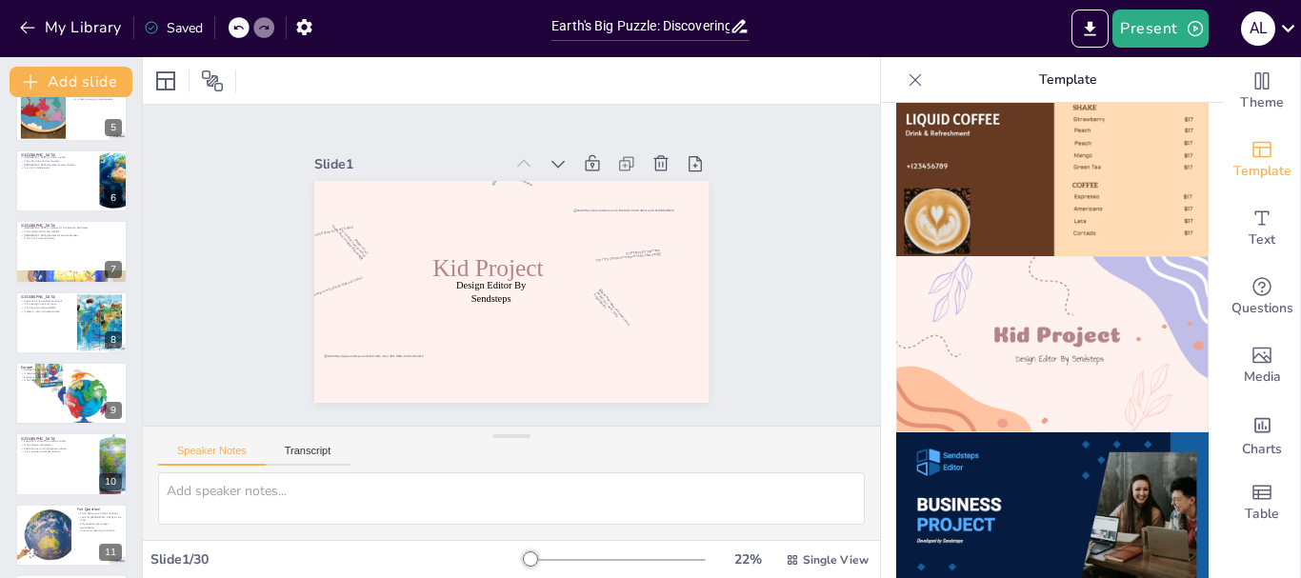
checkbox input "true"
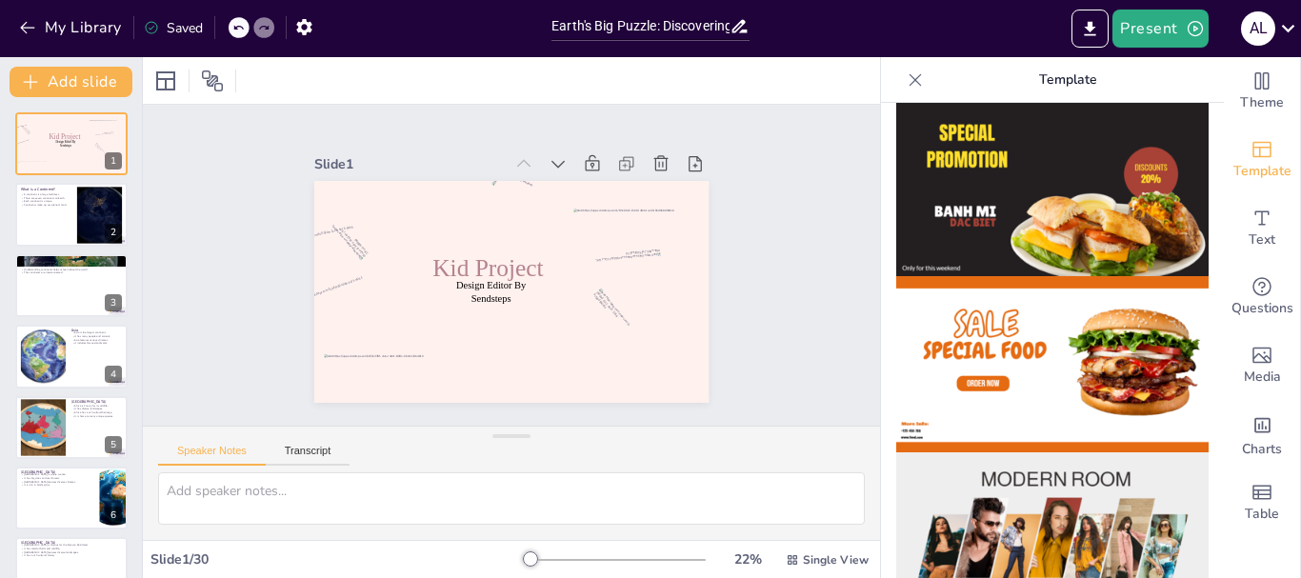
scroll to position [0, 0]
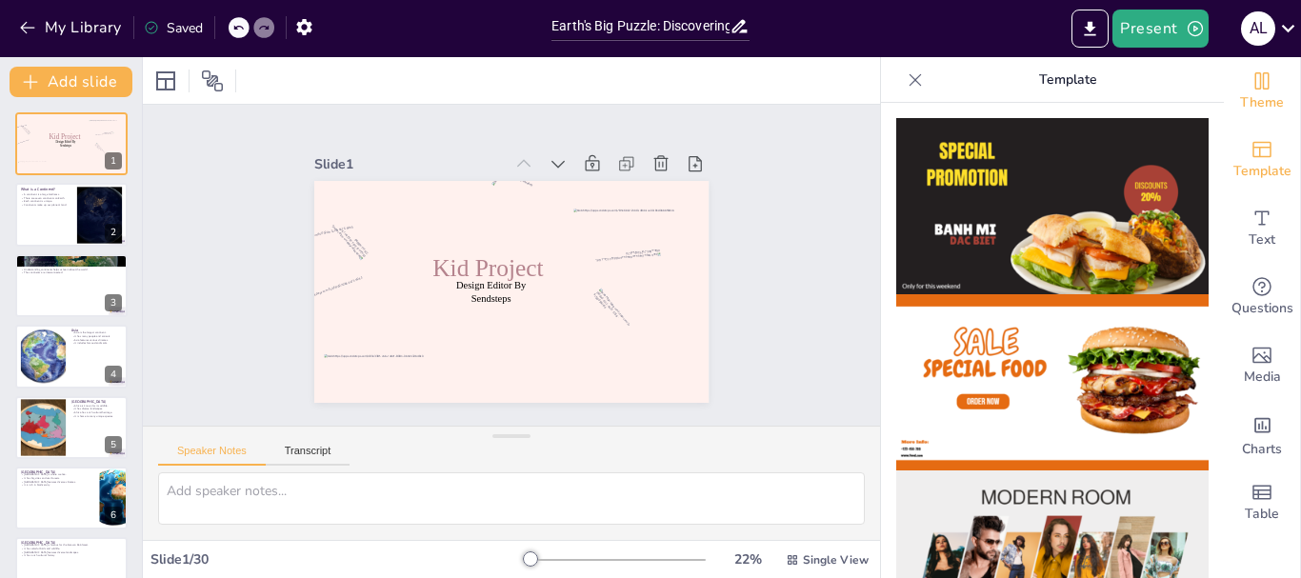
click at [1250, 83] on icon "Change the overall theme" at bounding box center [1261, 80] width 23 height 23
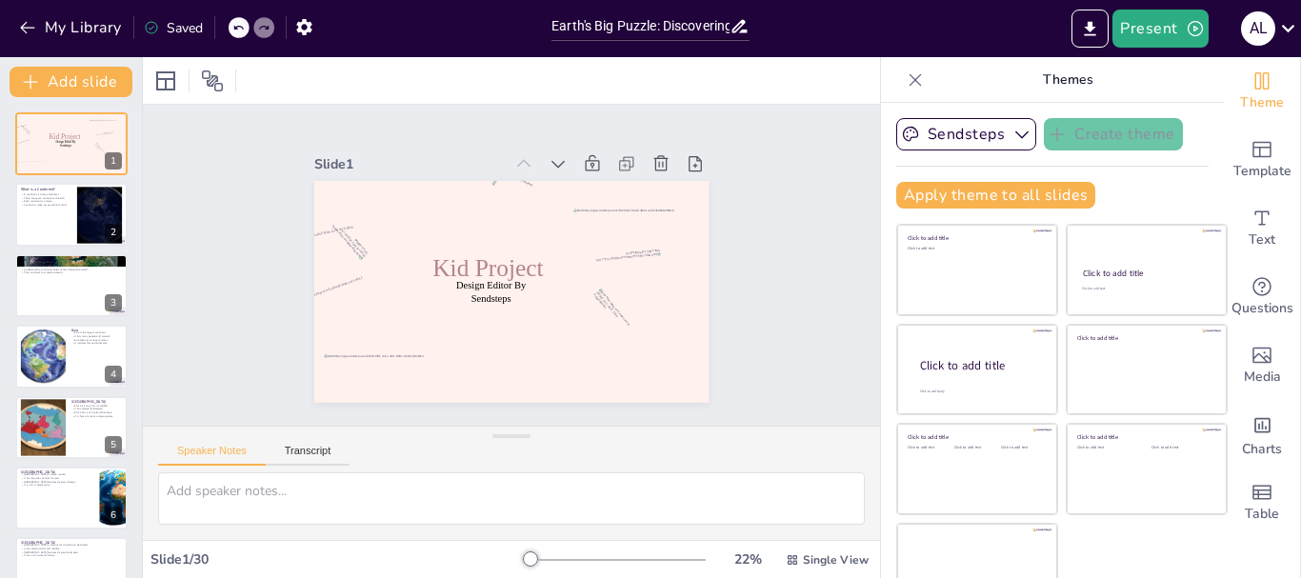
click at [905, 72] on icon at bounding box center [914, 79] width 19 height 19
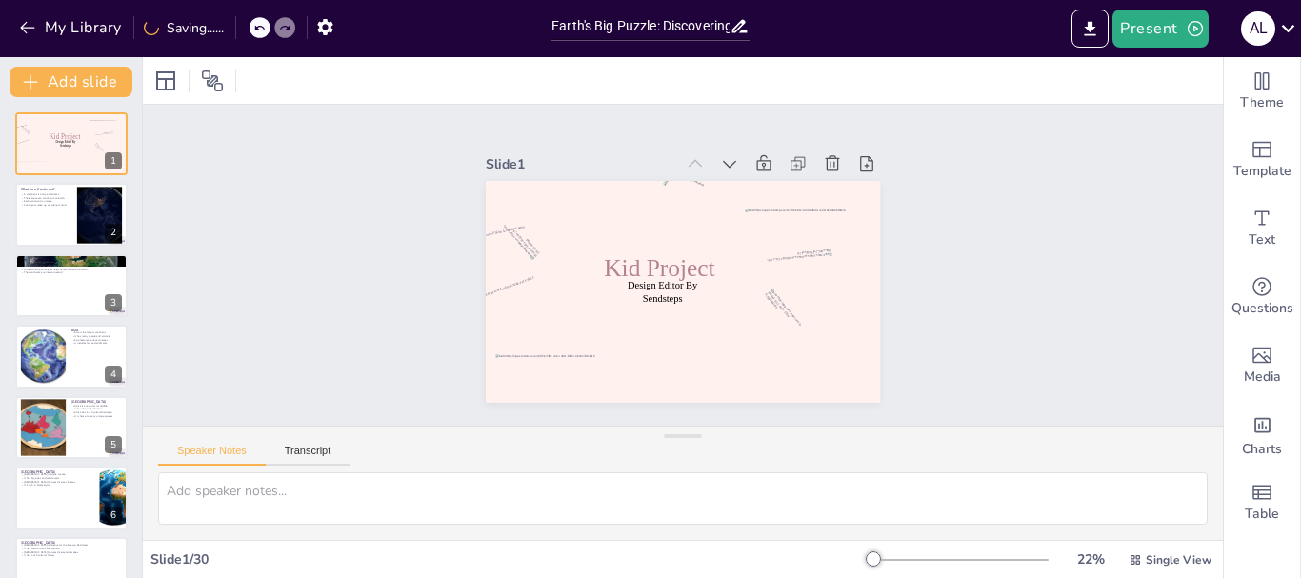
click at [255, 25] on icon at bounding box center [258, 27] width 11 height 11
click at [238, 25] on icon at bounding box center [237, 27] width 11 height 11
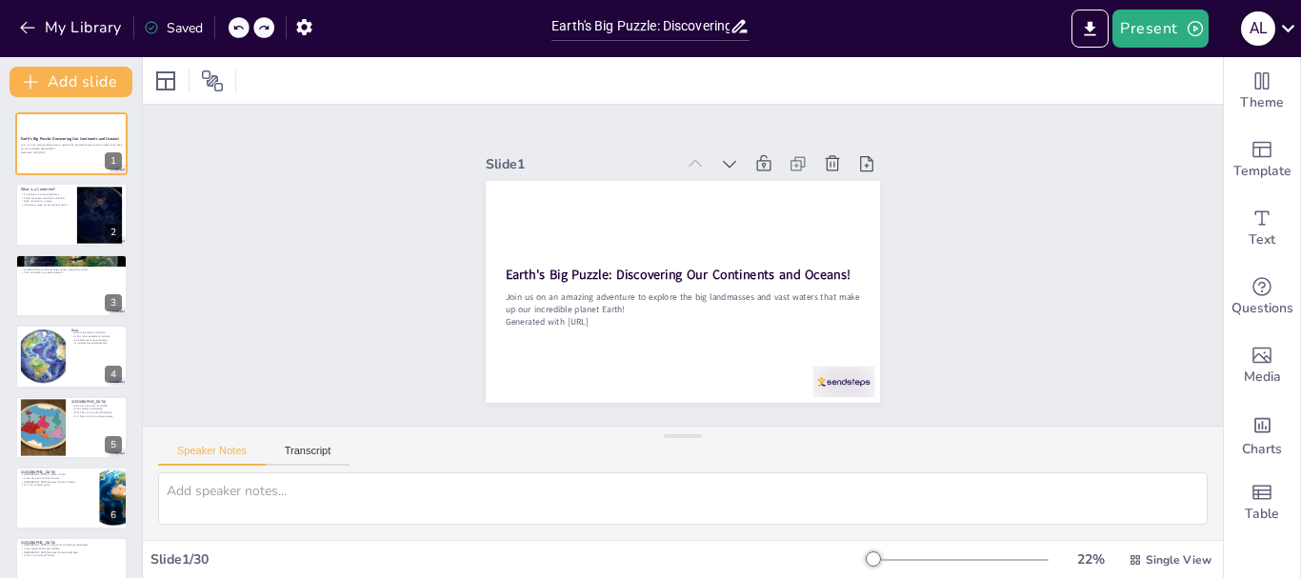
click at [1295, 25] on icon at bounding box center [1288, 28] width 26 height 26
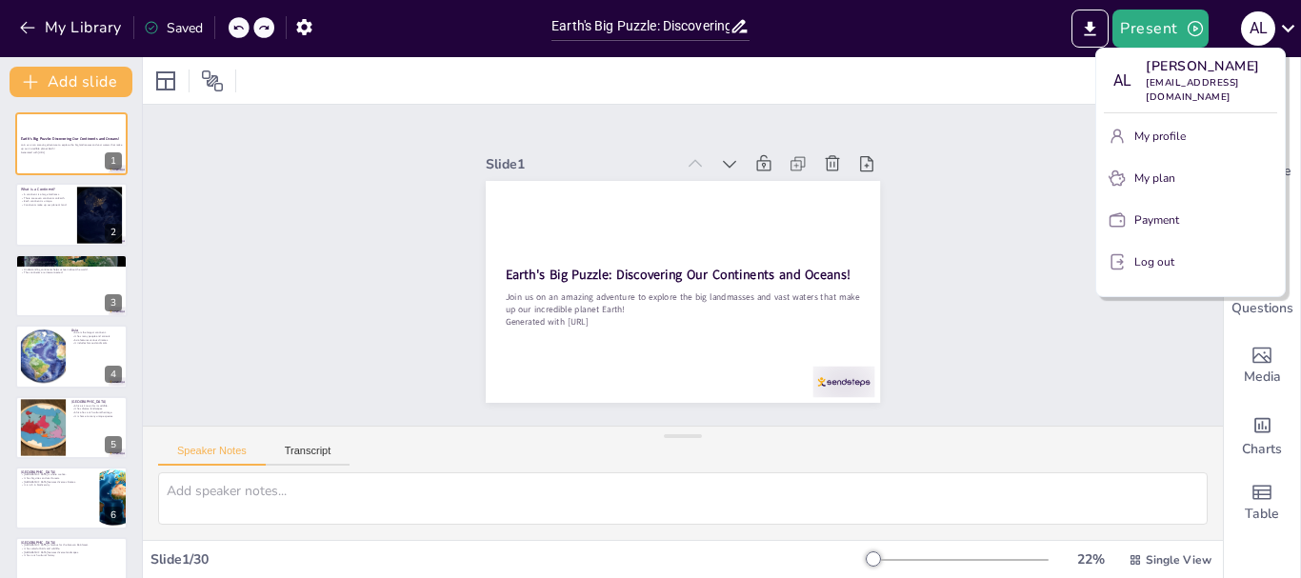
click at [914, 124] on div at bounding box center [650, 289] width 1301 height 578
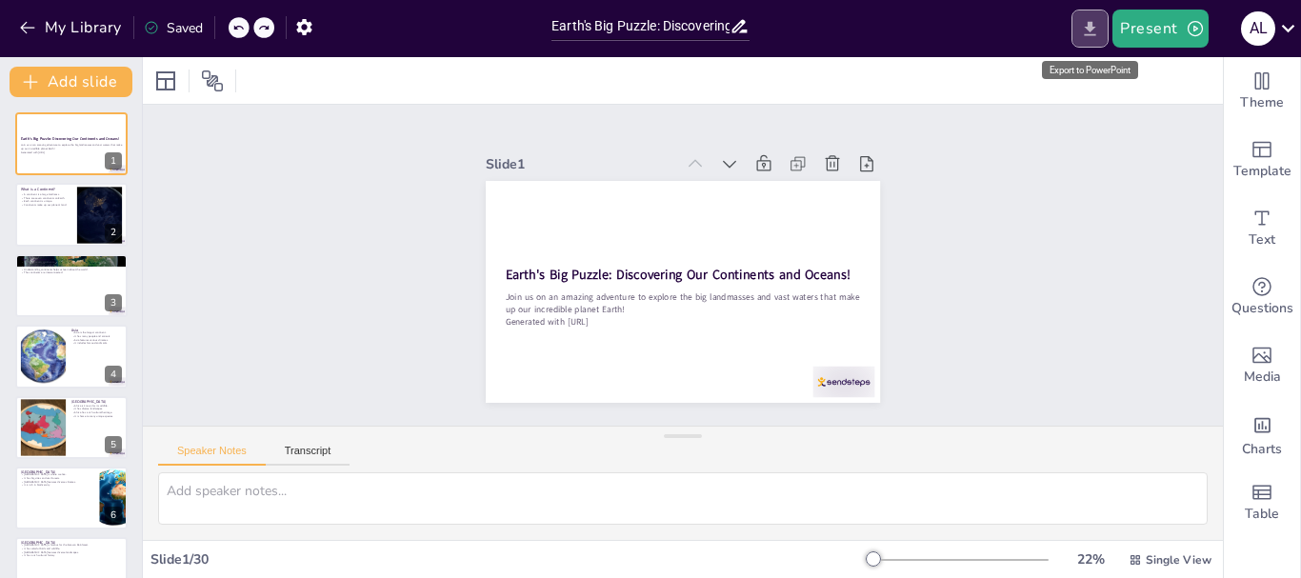
click at [1088, 27] on icon "Export to PowerPoint" at bounding box center [1089, 28] width 11 height 14
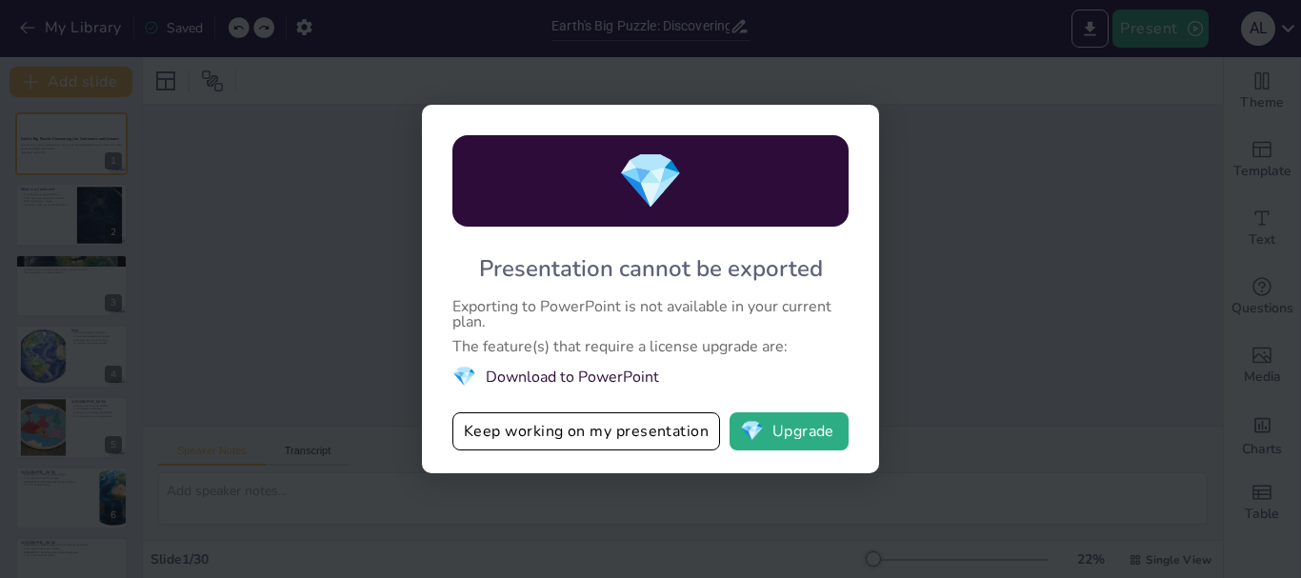
click at [466, 374] on span "💎" at bounding box center [464, 377] width 24 height 26
click at [579, 373] on li "💎 Download to PowerPoint" at bounding box center [650, 377] width 396 height 26
click at [793, 430] on button "💎 Upgrade" at bounding box center [788, 431] width 119 height 38
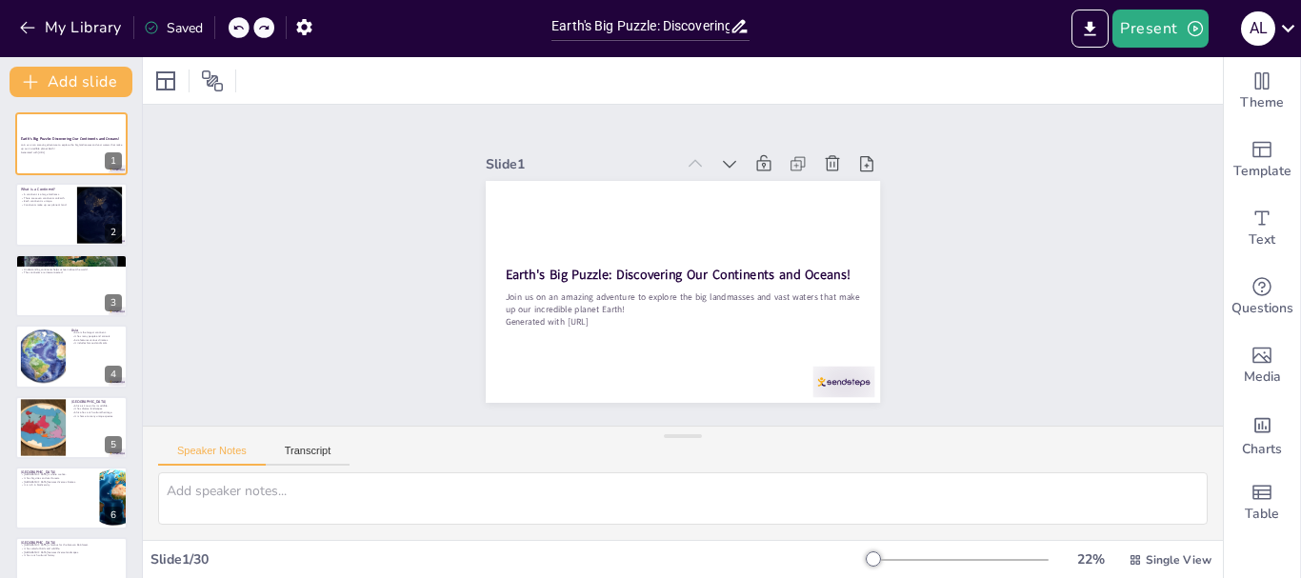
click at [387, 279] on div "Slide 1 Earth's Big Puzzle: Discovering Our Continents and Oceans! Join us on a…" at bounding box center [683, 265] width 1080 height 321
click at [943, 560] on div at bounding box center [956, 559] width 183 height 15
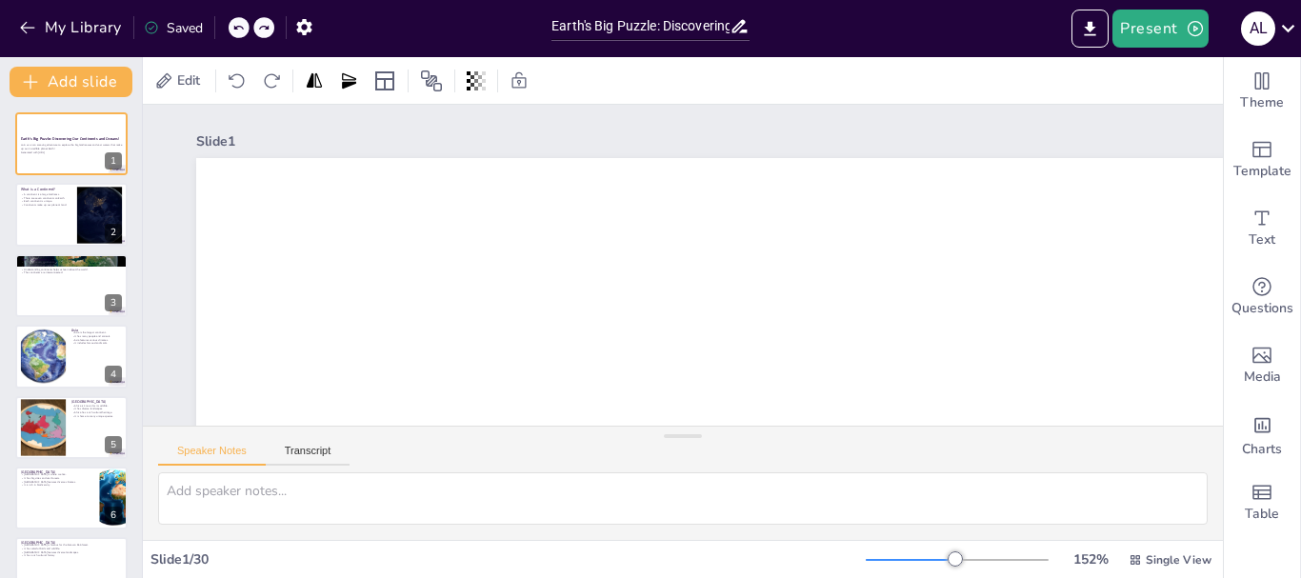
click at [901, 560] on div at bounding box center [909, 560] width 89 height 2
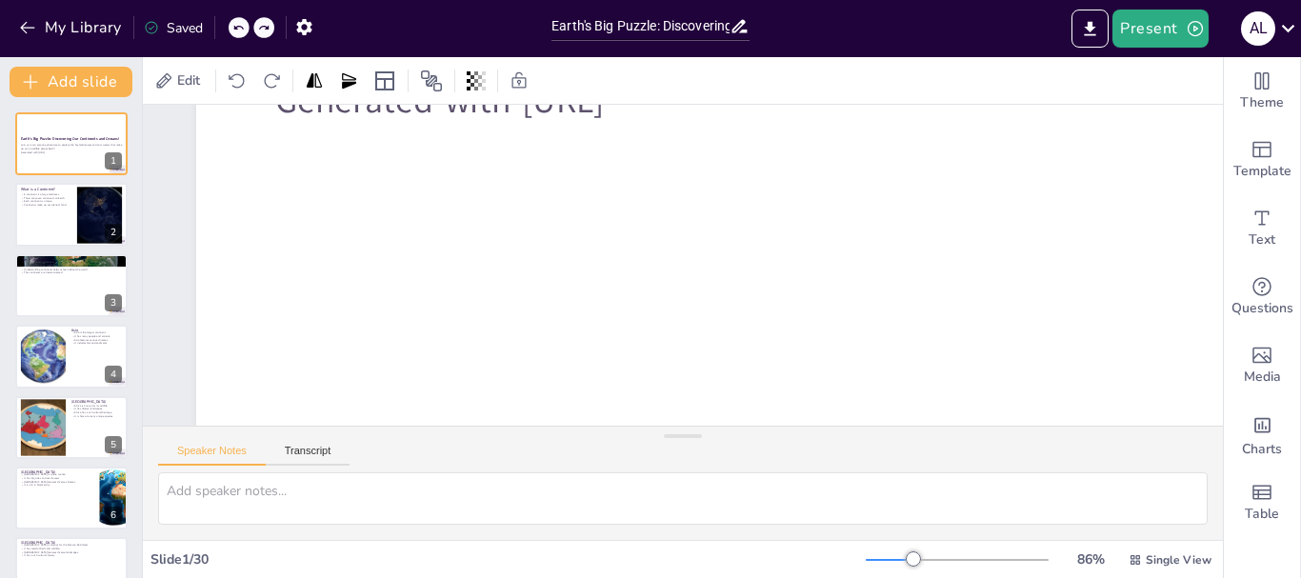
scroll to position [631, 0]
drag, startPoint x: 66, startPoint y: 137, endPoint x: 83, endPoint y: 123, distance: 22.3
click at [77, 122] on button at bounding box center [83, 128] width 23 height 23
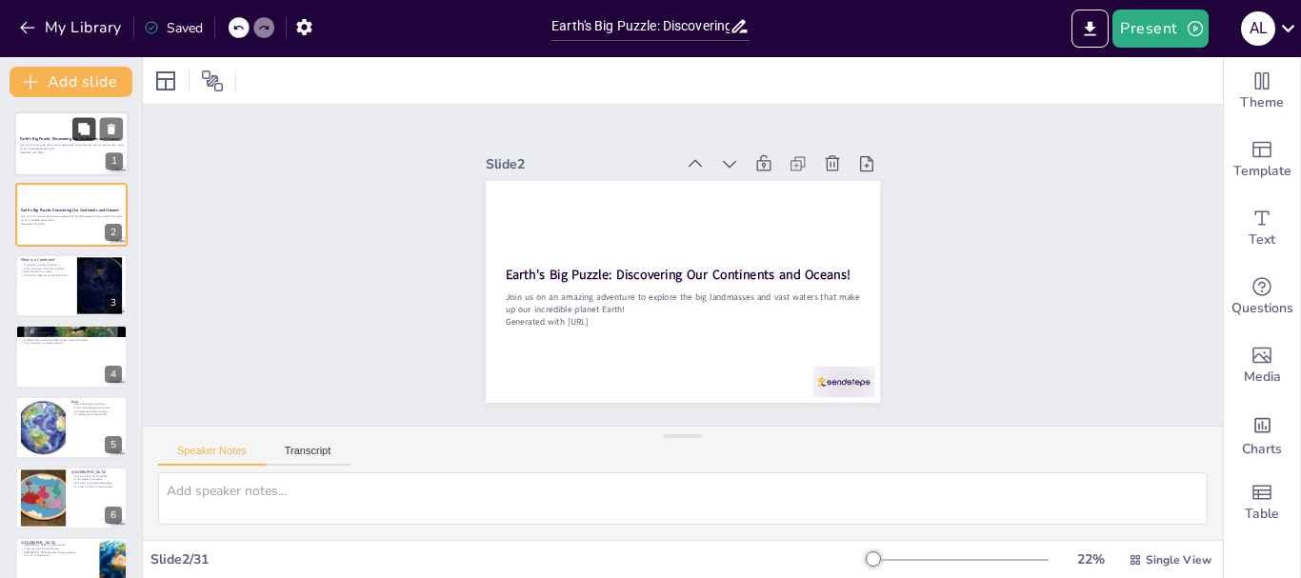
scroll to position [0, 0]
click at [261, 29] on icon at bounding box center [258, 27] width 11 height 11
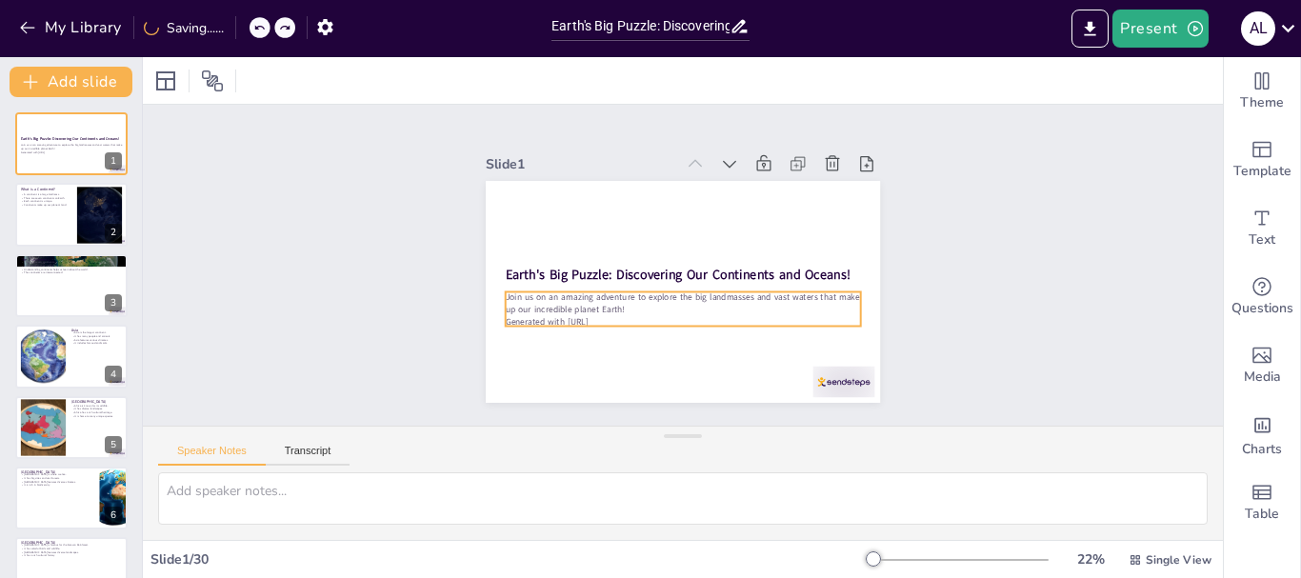
drag, startPoint x: 50, startPoint y: 148, endPoint x: 1085, endPoint y: 207, distance: 1036.6
click at [894, 143] on div "Slide 1 Earth's Big Puzzle: Discovering Our Continents and Oceans! Join us on a…" at bounding box center [682, 265] width 501 height 275
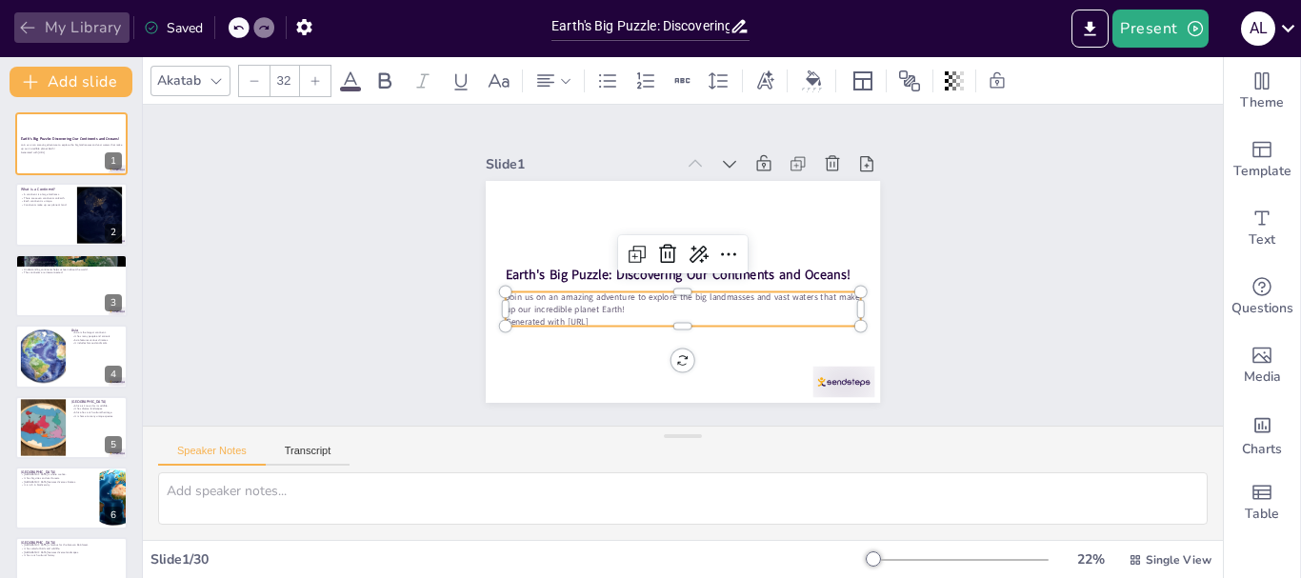
click at [80, 28] on button "My Library" at bounding box center [71, 27] width 115 height 30
